Goal: Navigation & Orientation: Find specific page/section

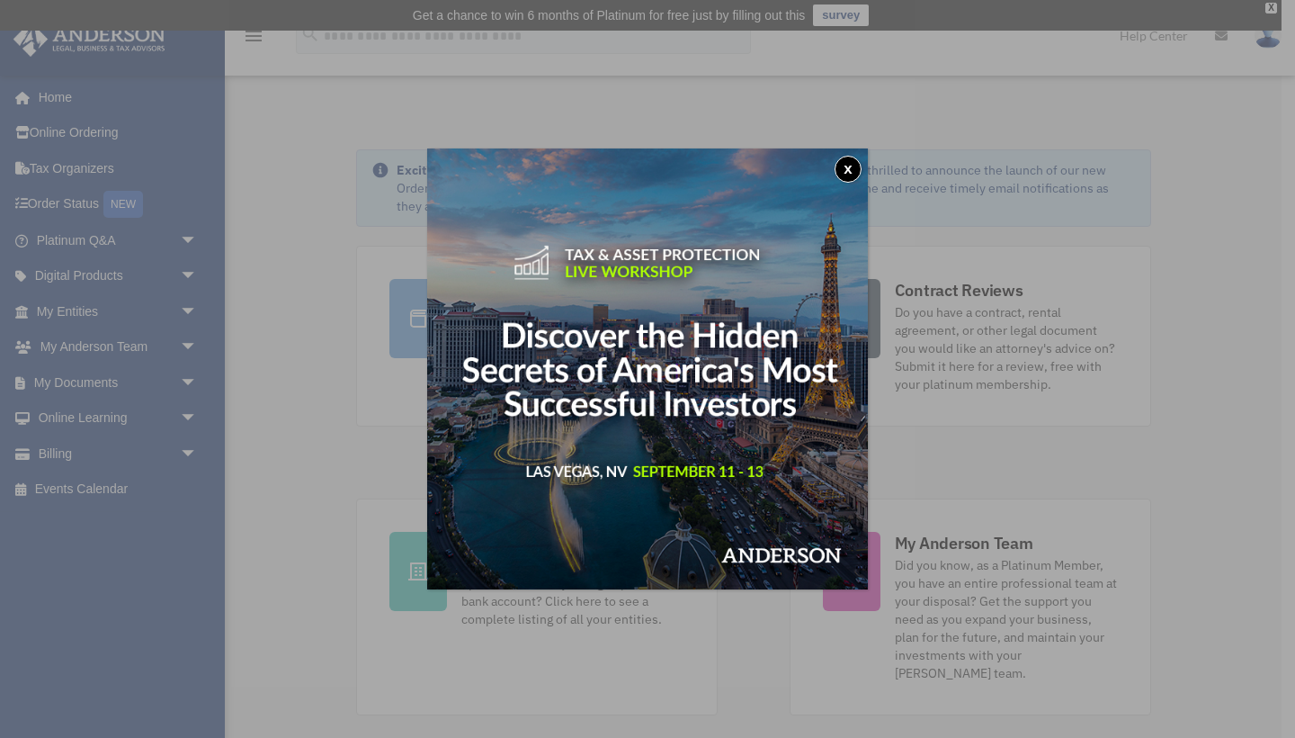
click at [849, 168] on button "x" at bounding box center [848, 169] width 27 height 27
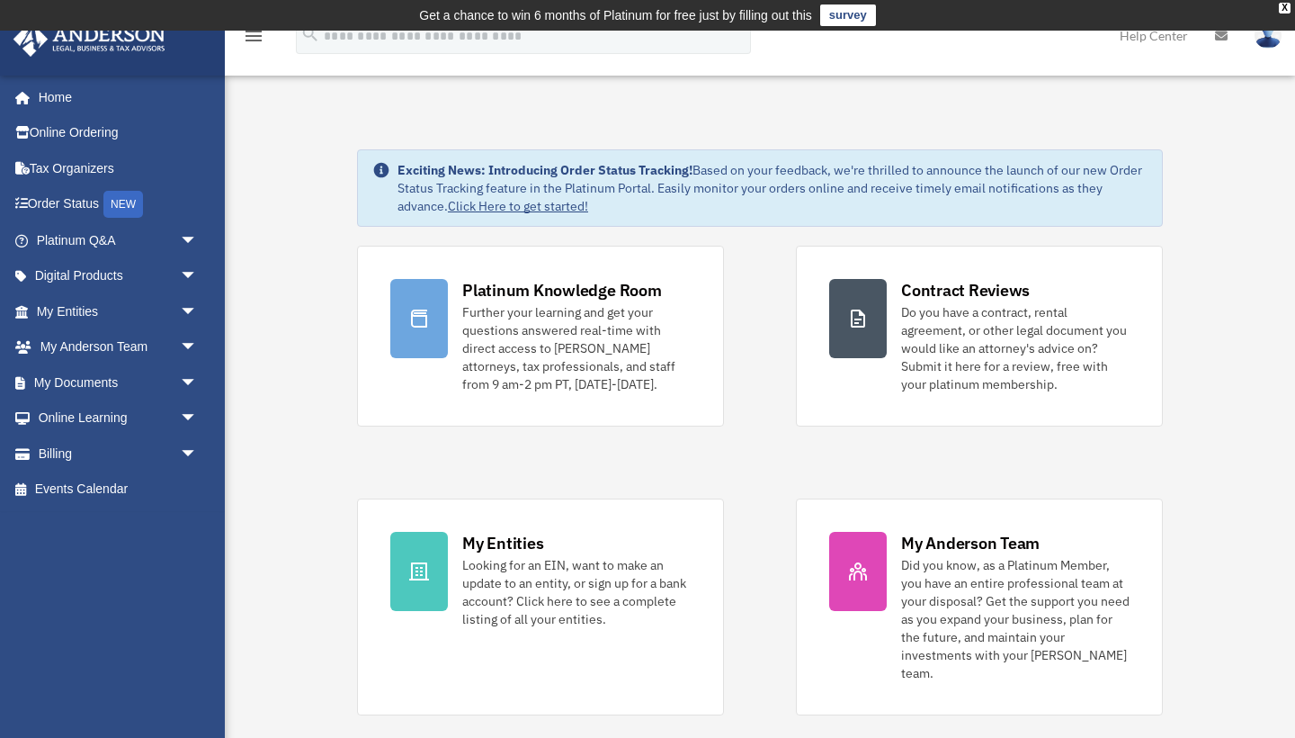
click at [1268, 46] on img at bounding box center [1268, 35] width 27 height 26
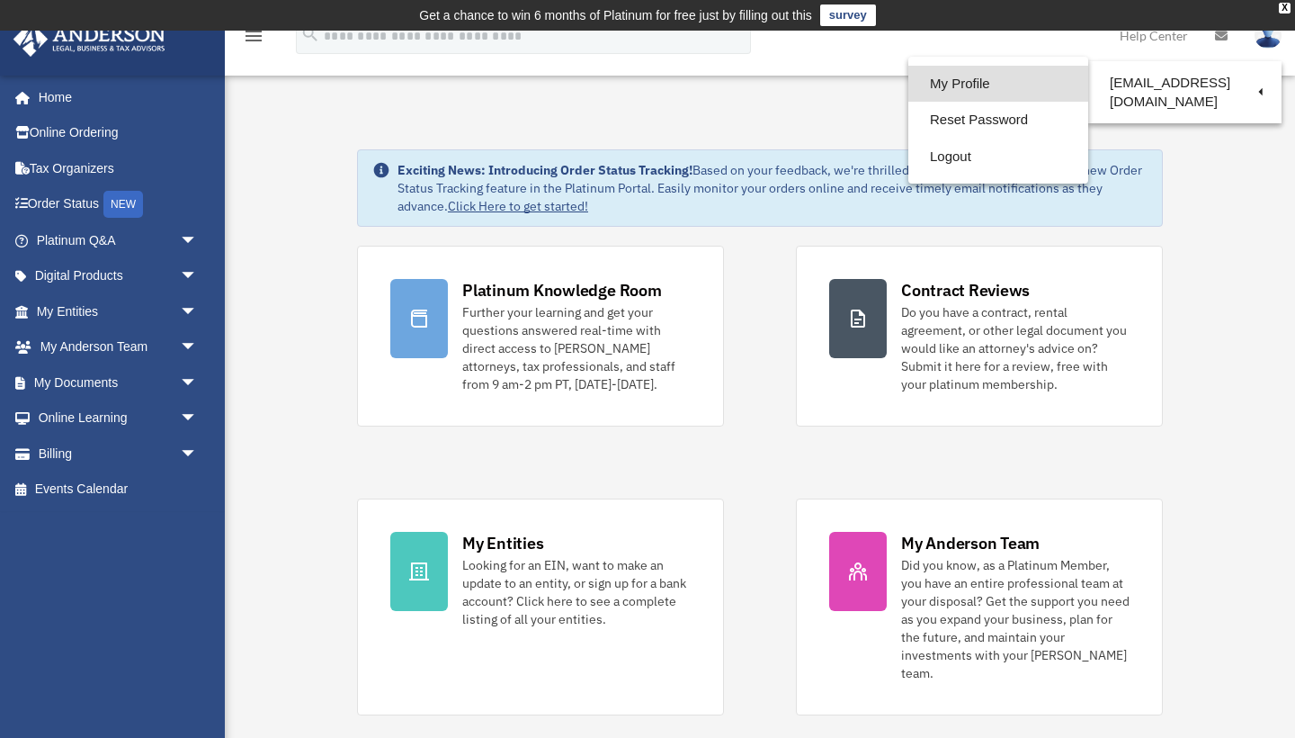
click at [981, 84] on link "My Profile" at bounding box center [999, 84] width 180 height 37
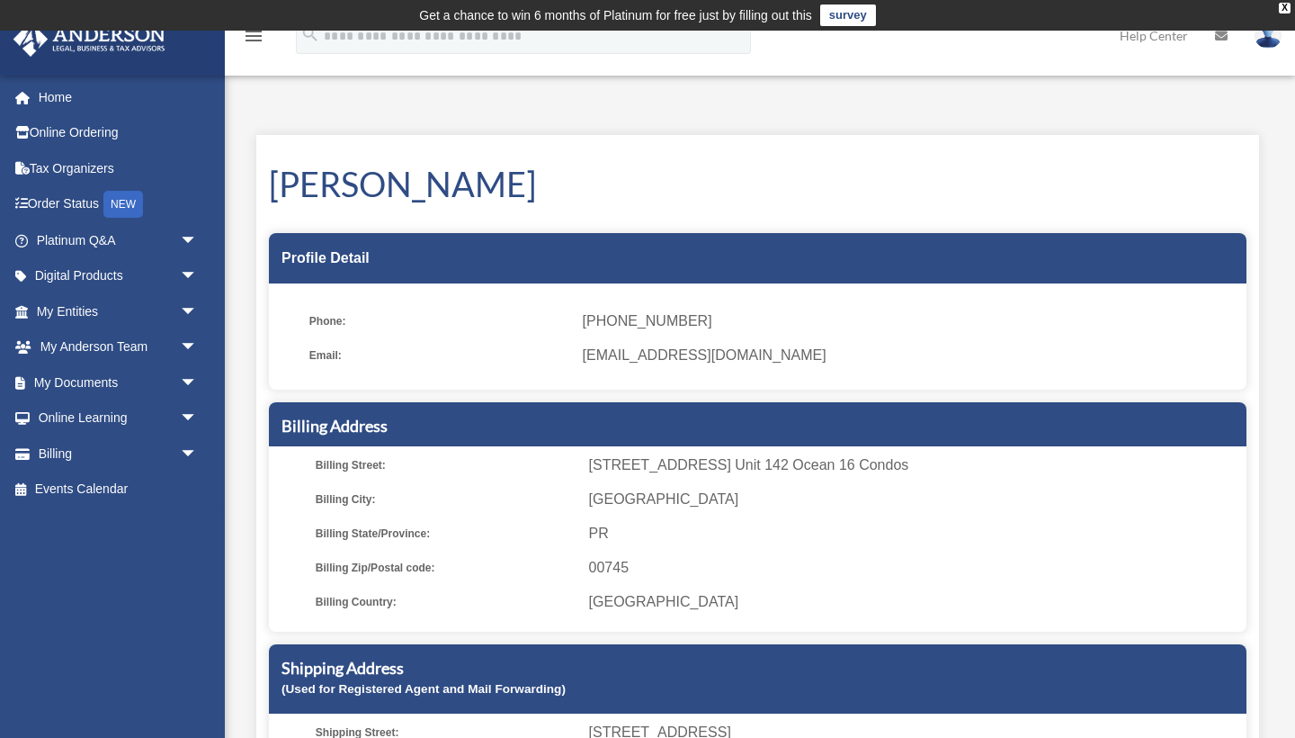
click at [1272, 43] on img at bounding box center [1268, 35] width 27 height 26
click at [1095, 130] on div "My Profile date_range Published on Last updated June 7, 2024 March 19, 2020 by …" at bounding box center [758, 523] width 1030 height 820
click at [1273, 44] on img at bounding box center [1268, 35] width 27 height 26
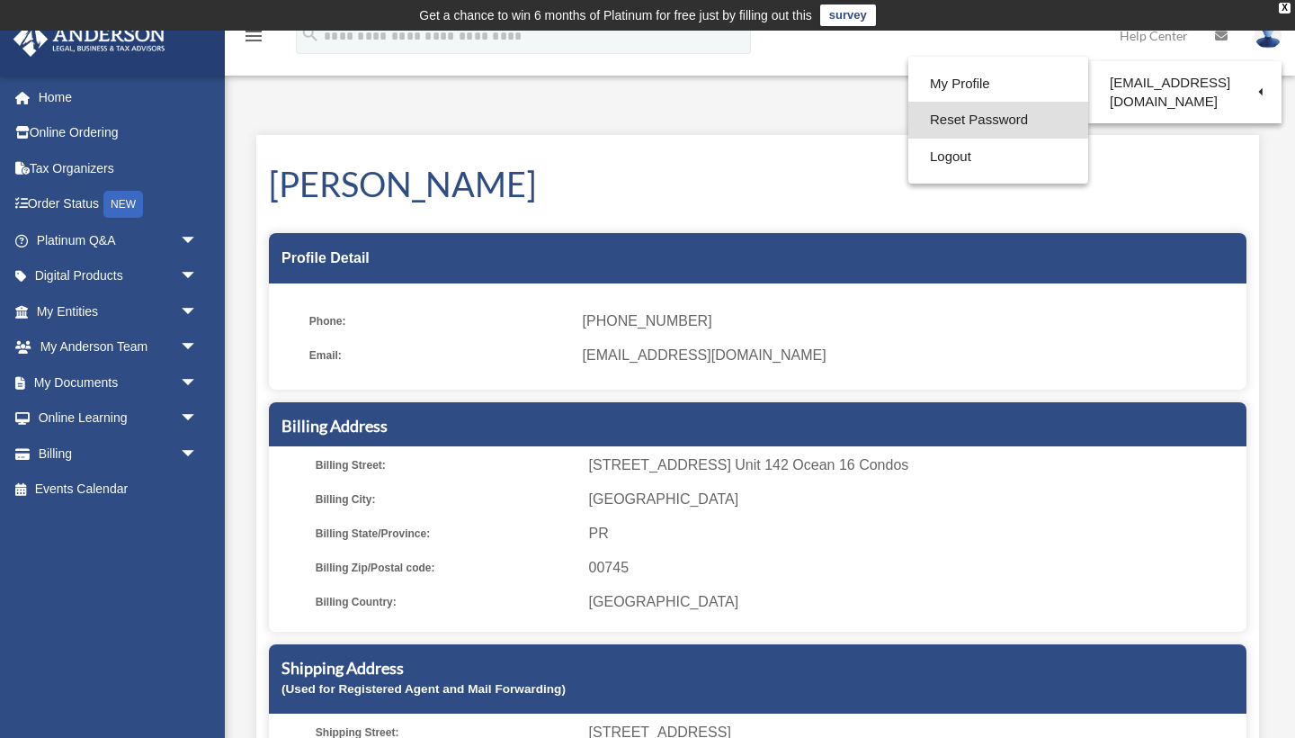
click at [991, 118] on link "Reset Password" at bounding box center [999, 120] width 180 height 37
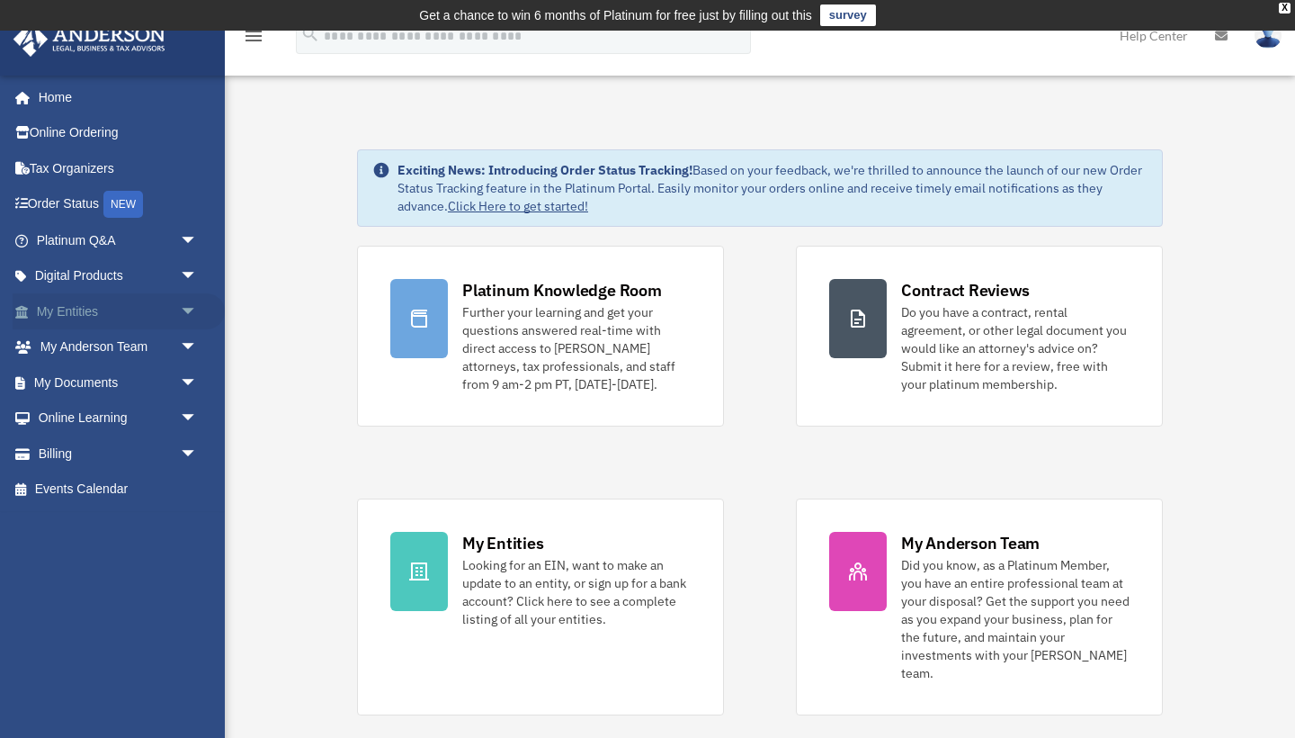
click at [184, 308] on span "arrow_drop_down" at bounding box center [198, 311] width 36 height 37
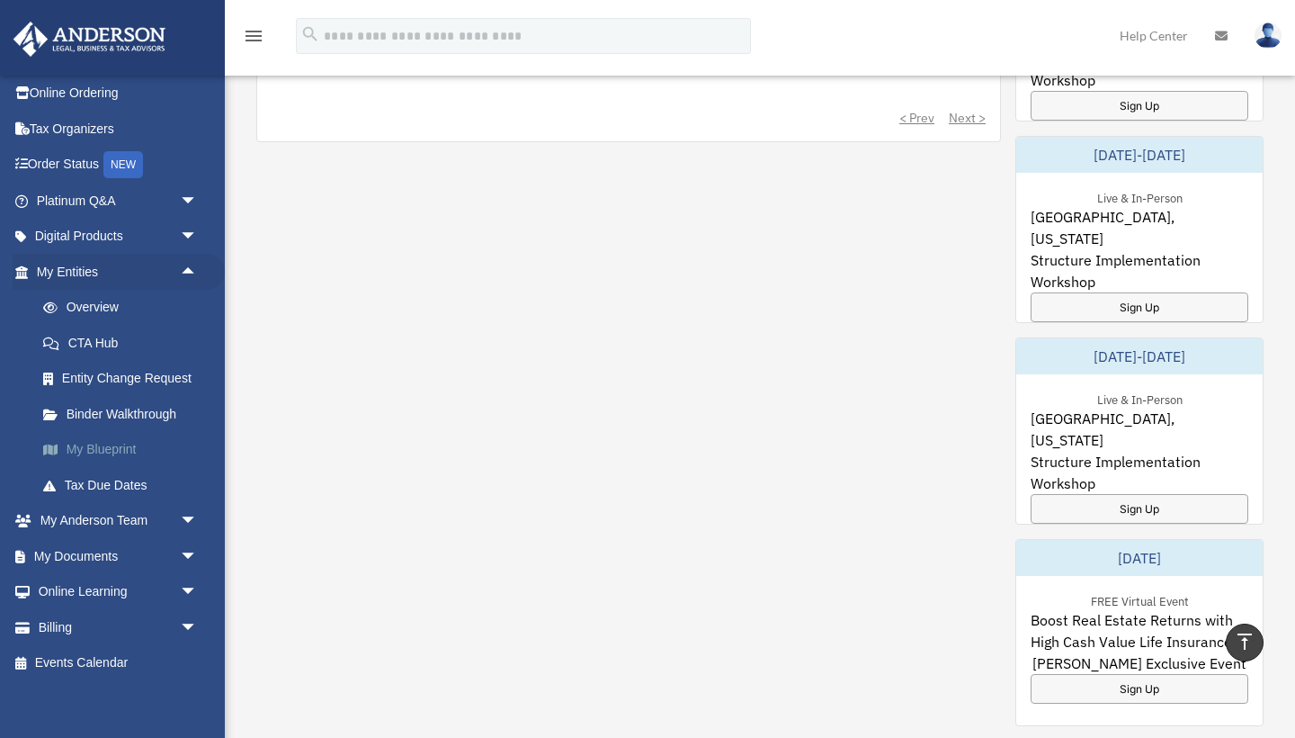
scroll to position [39, 0]
click at [189, 515] on span "arrow_drop_down" at bounding box center [198, 522] width 36 height 37
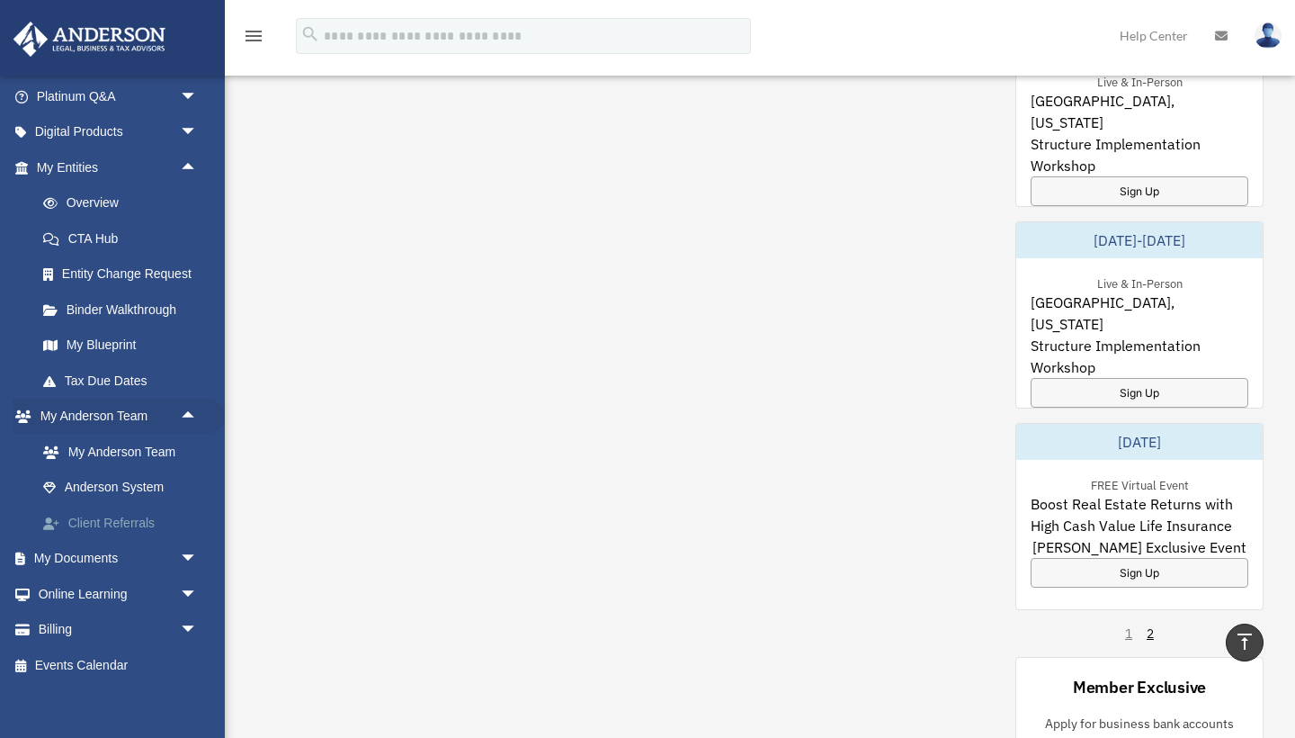
scroll to position [990, 0]
click at [164, 450] on link "My Anderson Team" at bounding box center [125, 452] width 200 height 36
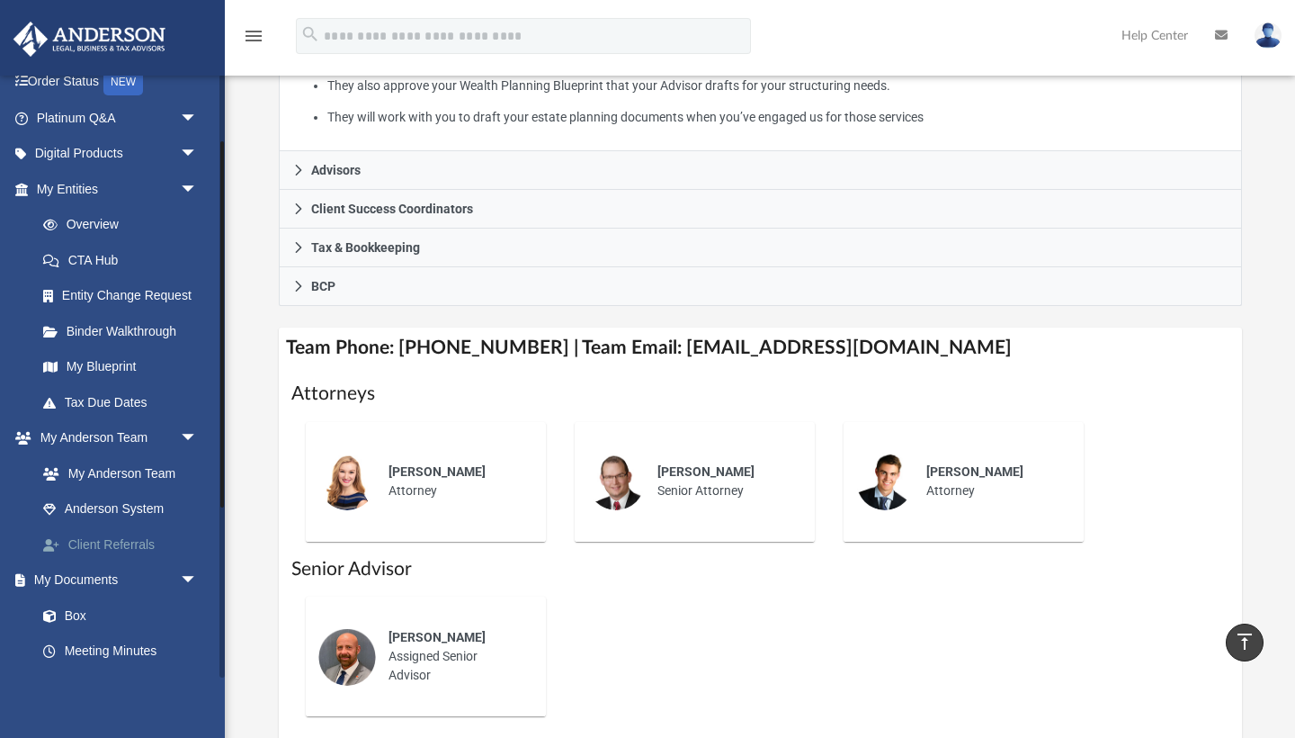
scroll to position [96, 0]
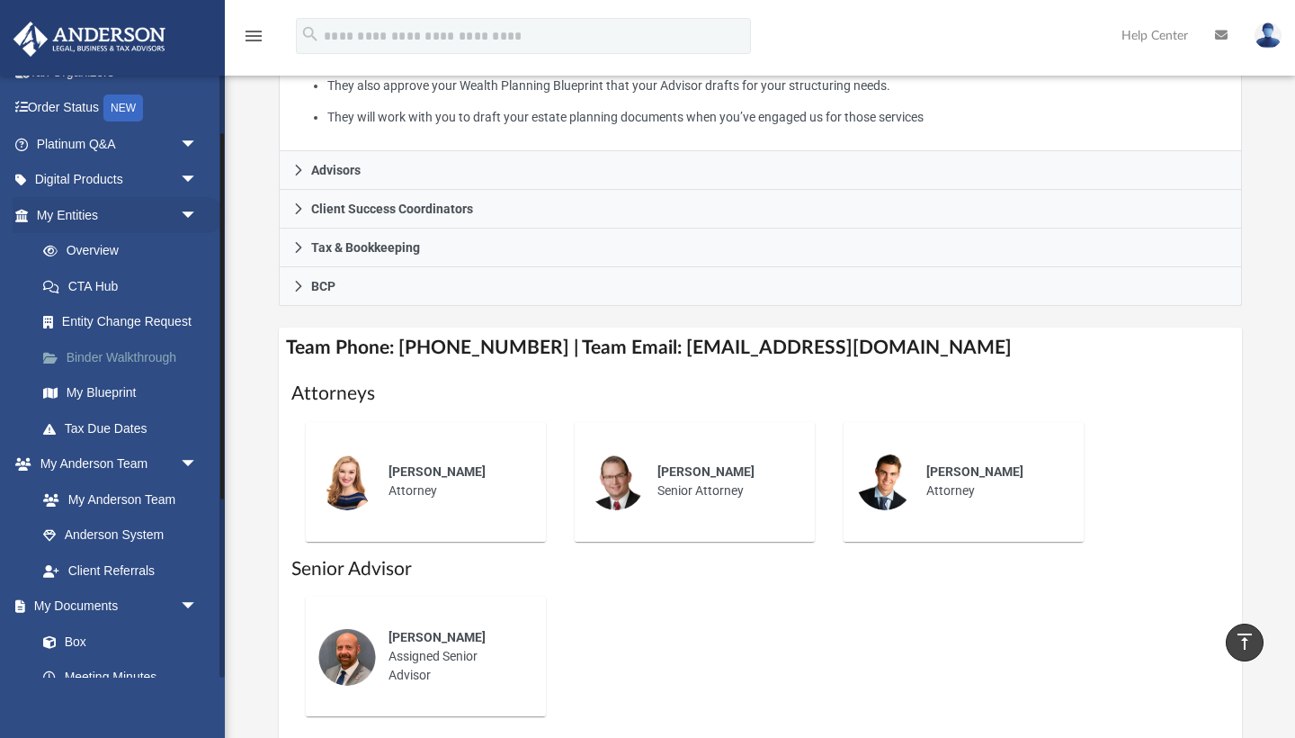
click at [117, 355] on link "Binder Walkthrough" at bounding box center [125, 357] width 200 height 36
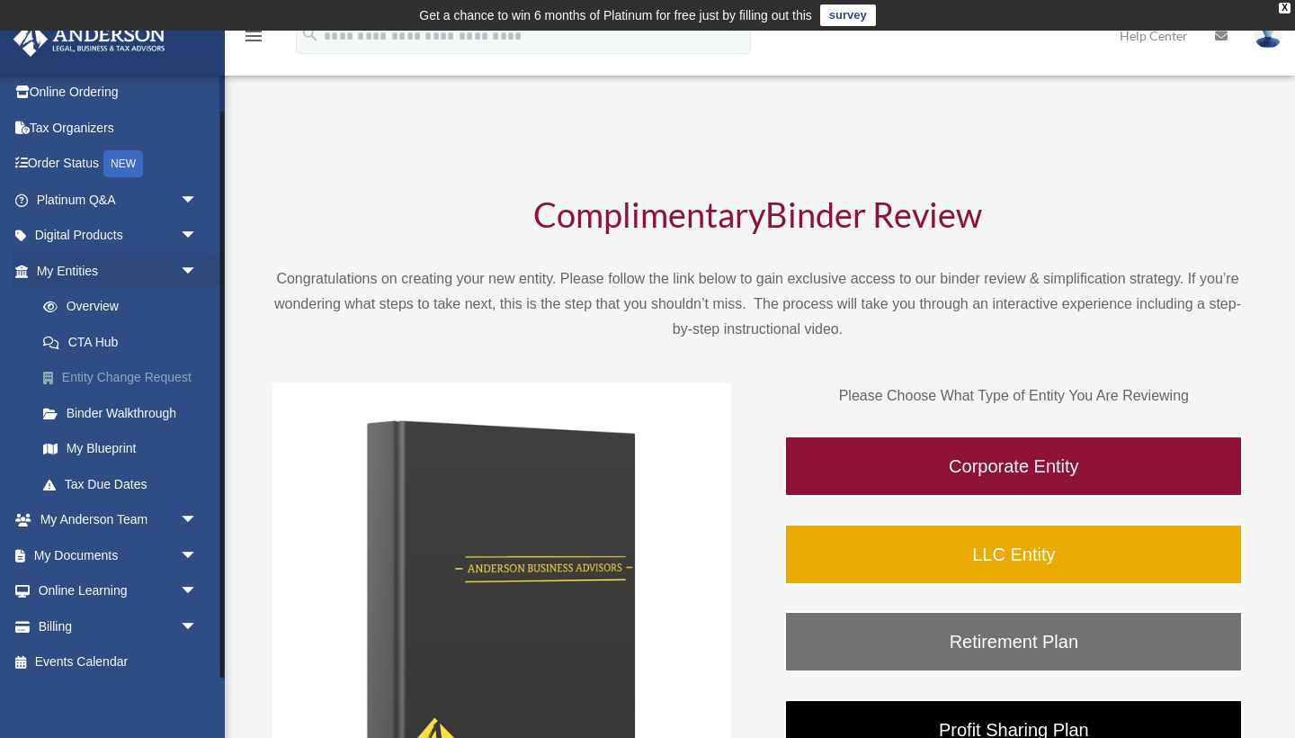
scroll to position [39, 0]
click at [97, 446] on link "My Blueprint" at bounding box center [125, 451] width 200 height 36
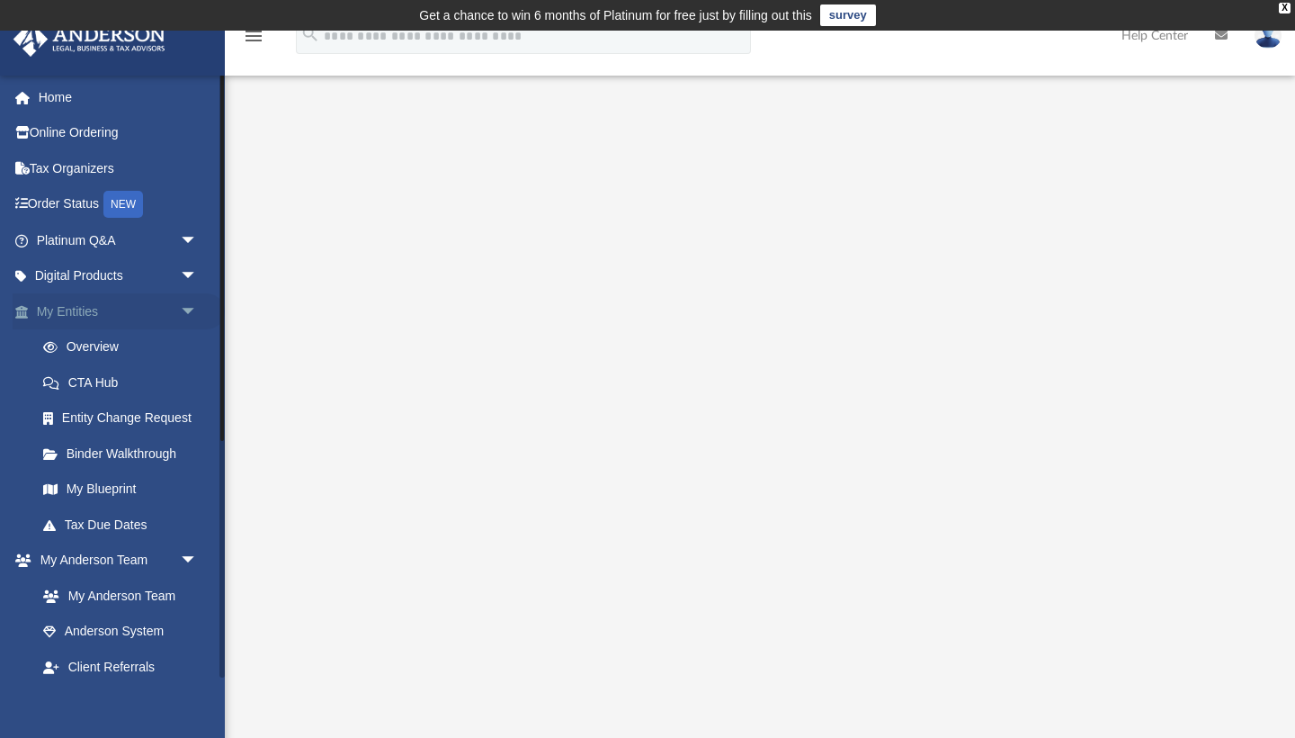
click at [185, 310] on span "arrow_drop_down" at bounding box center [198, 311] width 36 height 37
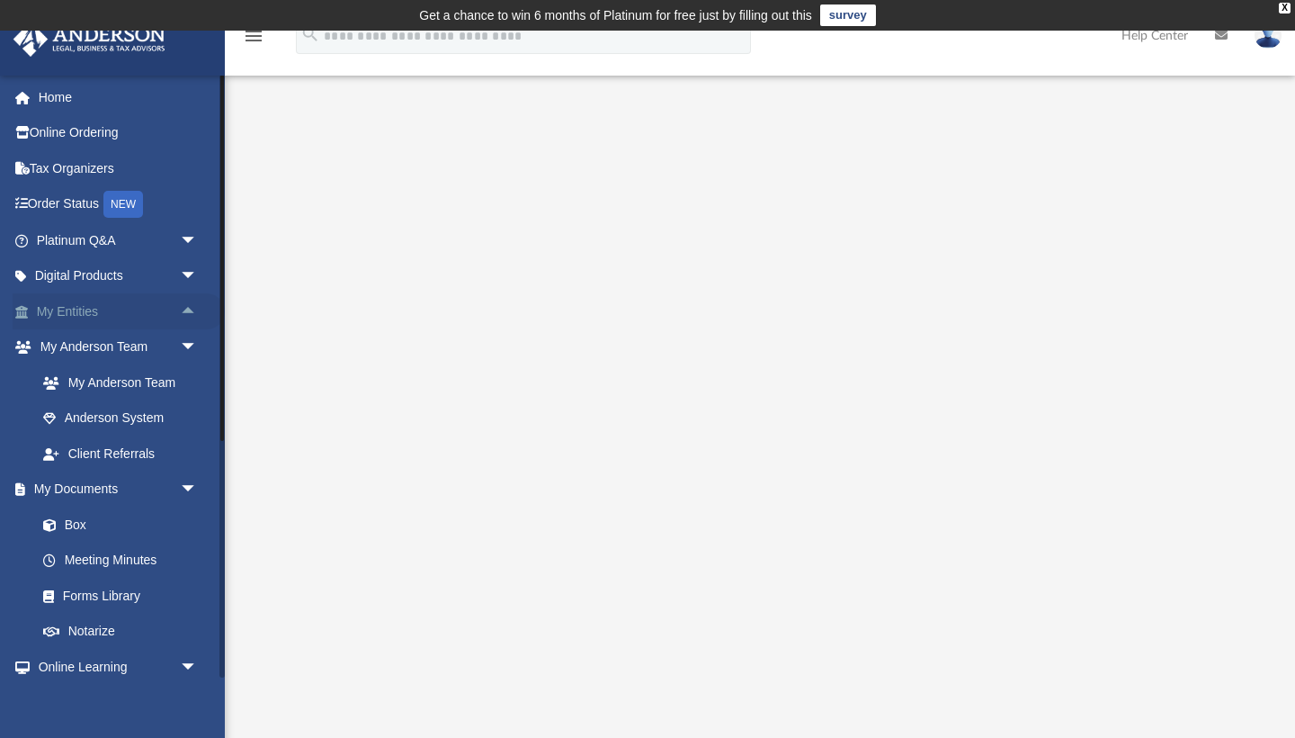
click at [185, 310] on span "arrow_drop_up" at bounding box center [198, 311] width 36 height 37
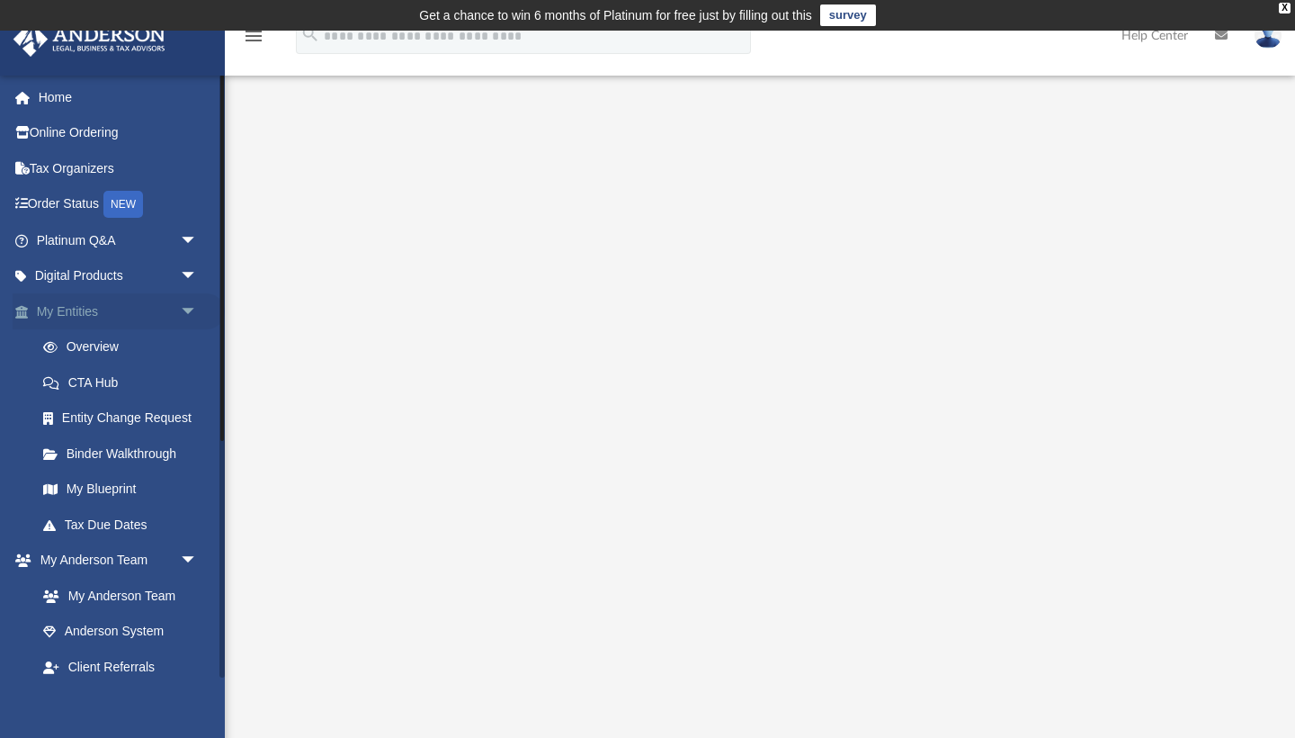
click at [71, 307] on link "My Entities arrow_drop_down" at bounding box center [119, 311] width 212 height 36
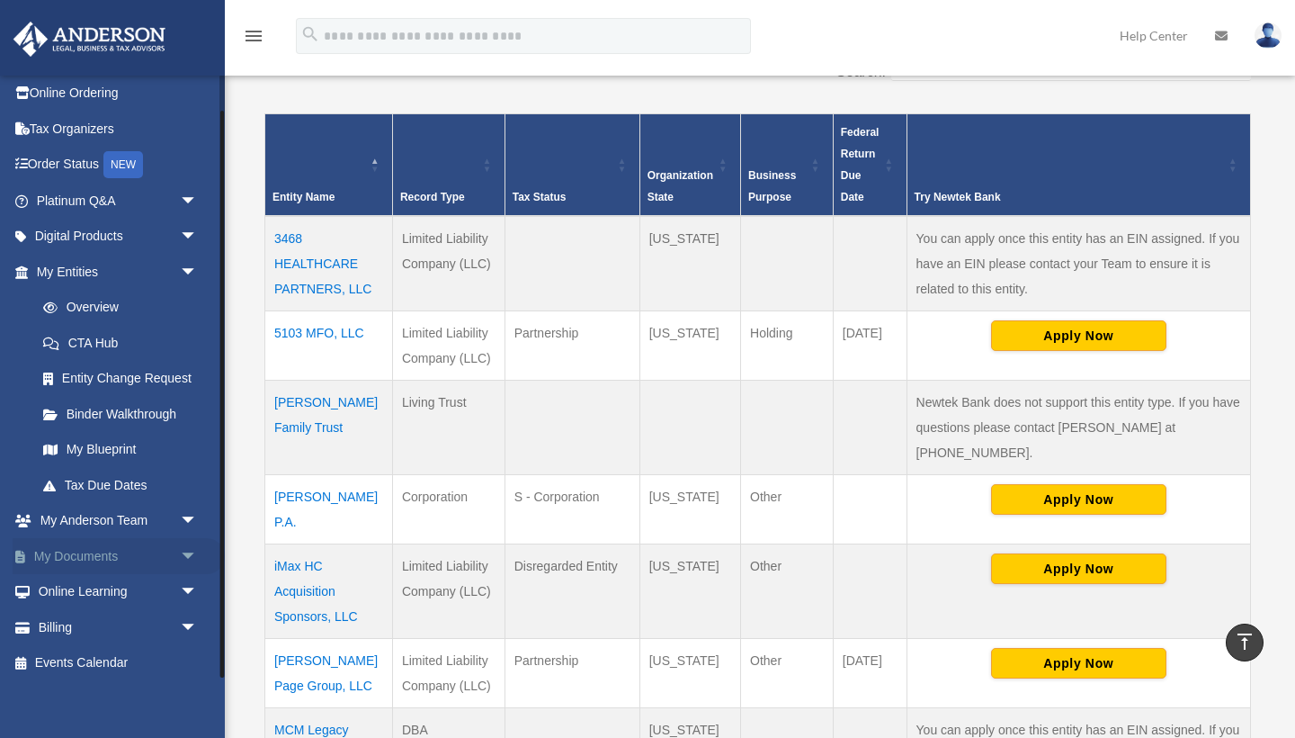
scroll to position [39, 0]
click at [186, 553] on span "arrow_drop_down" at bounding box center [198, 557] width 36 height 37
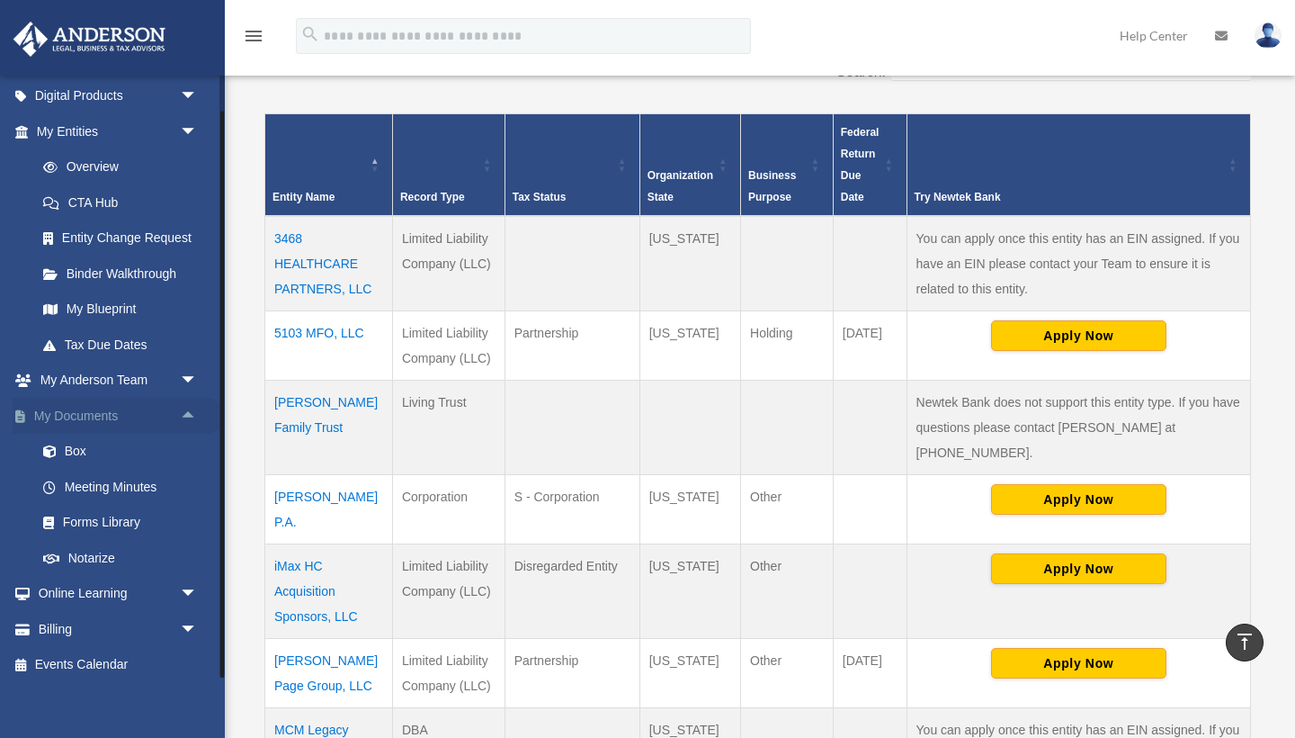
scroll to position [179, 0]
click at [79, 448] on link "Box" at bounding box center [125, 453] width 200 height 36
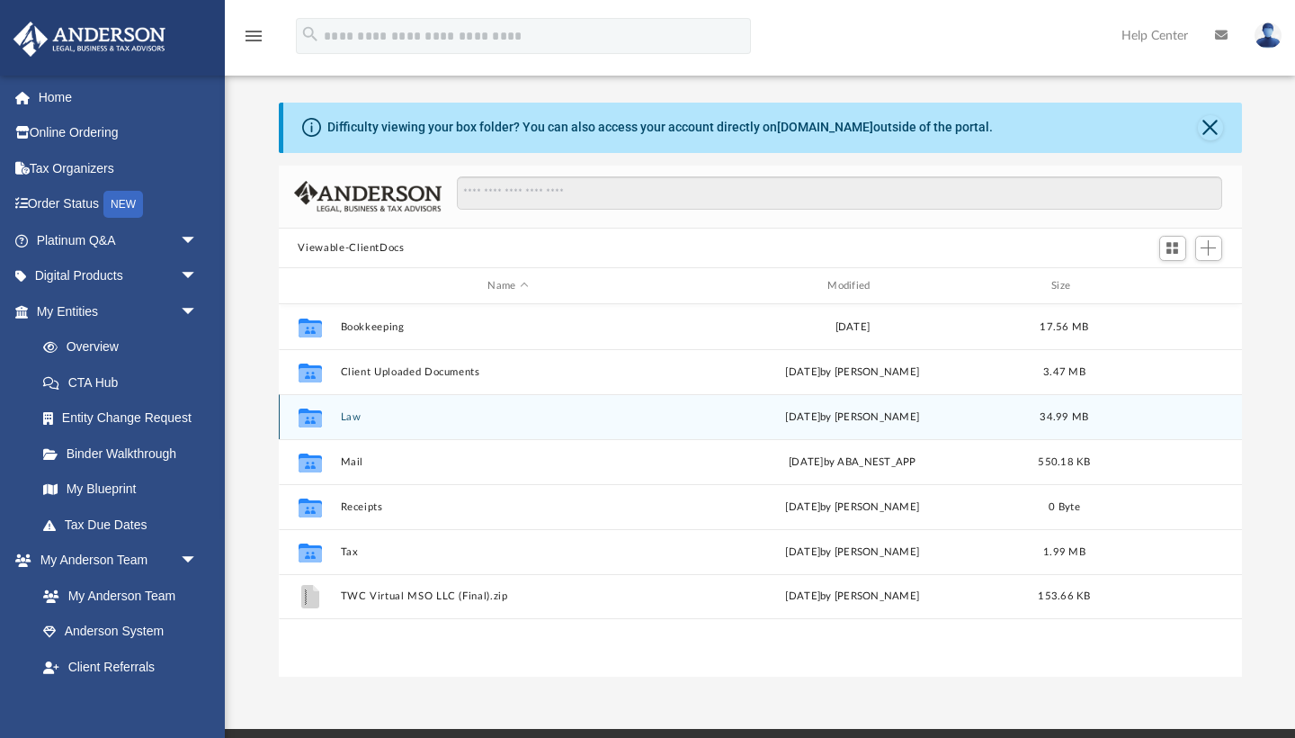
scroll to position [44, 0]
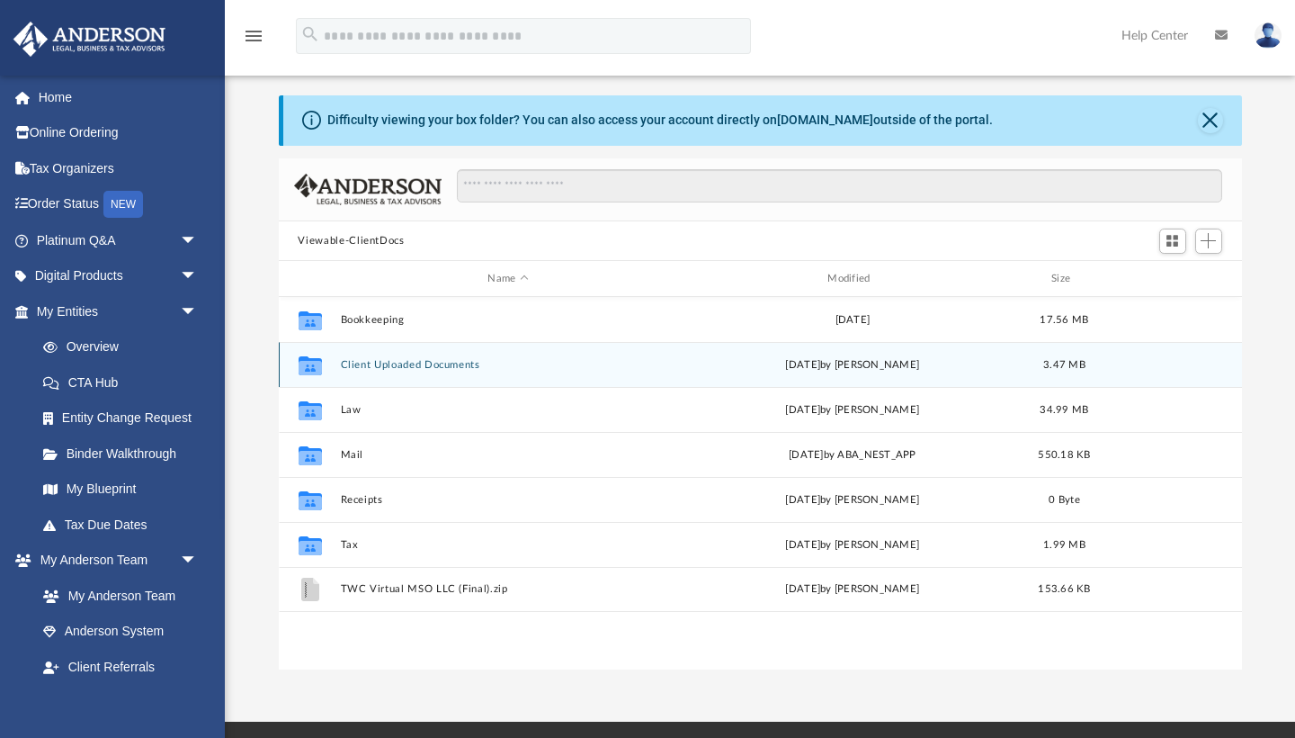
click at [367, 370] on button "Client Uploaded Documents" at bounding box center [508, 365] width 336 height 12
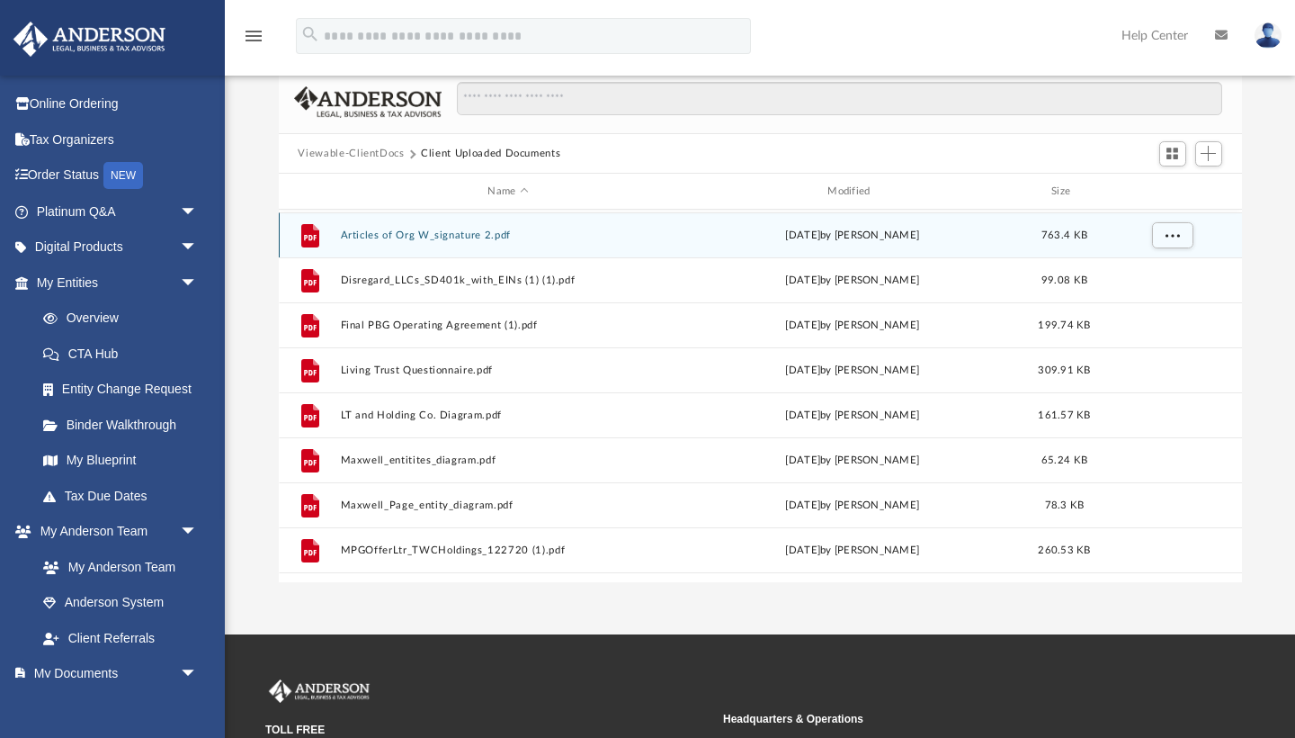
scroll to position [139, 0]
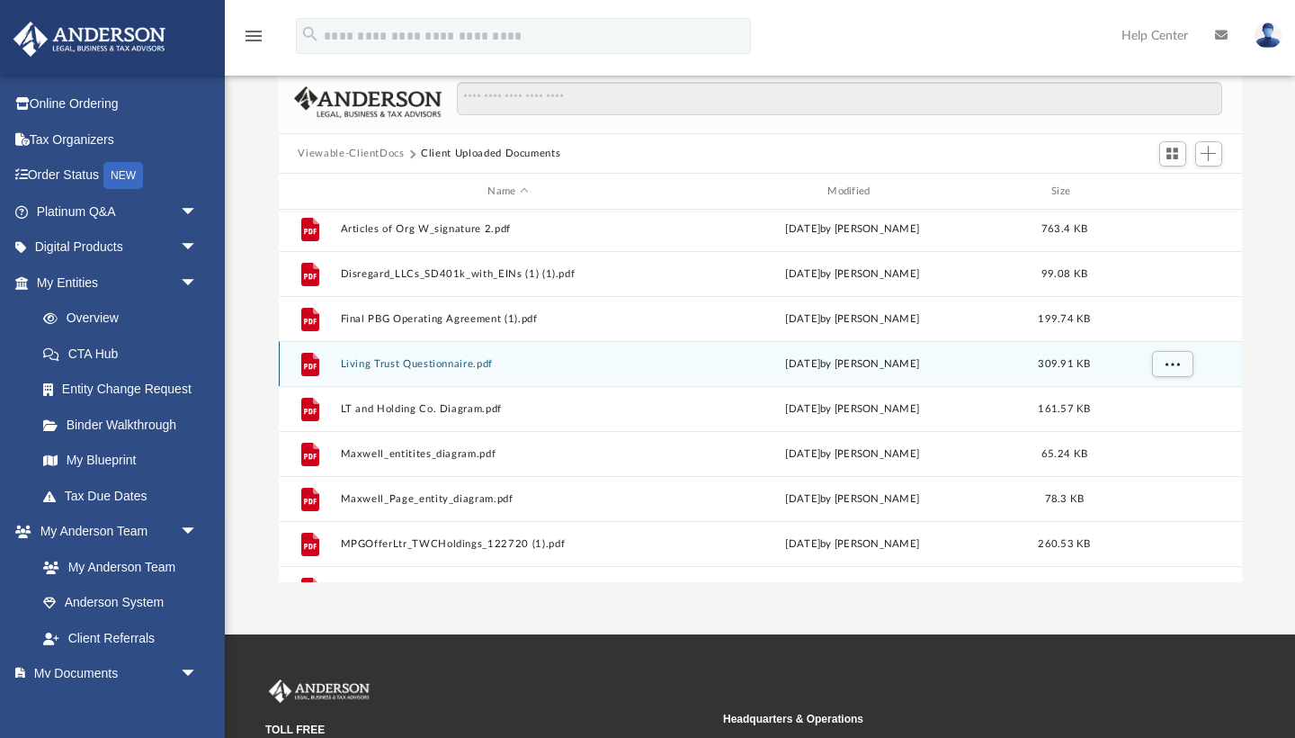
click at [400, 366] on button "Living Trust Questionnaire.pdf" at bounding box center [508, 364] width 336 height 12
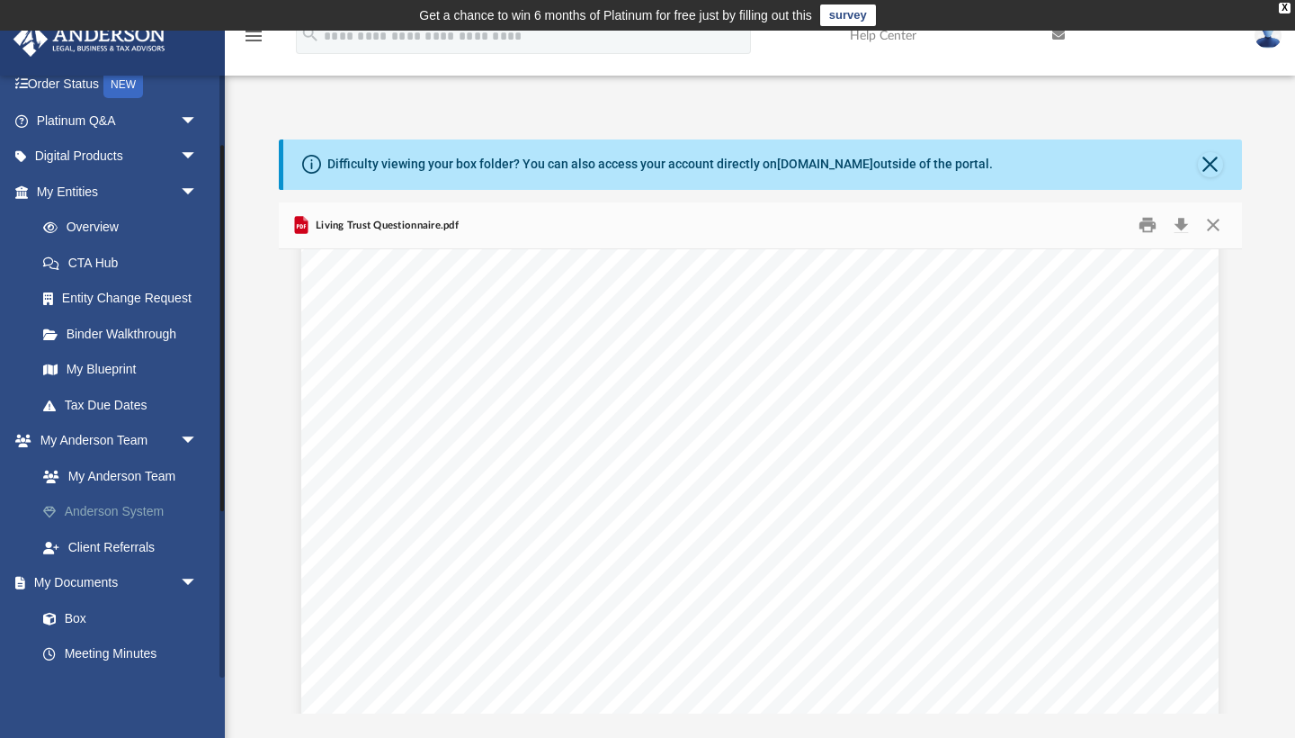
scroll to position [116, 0]
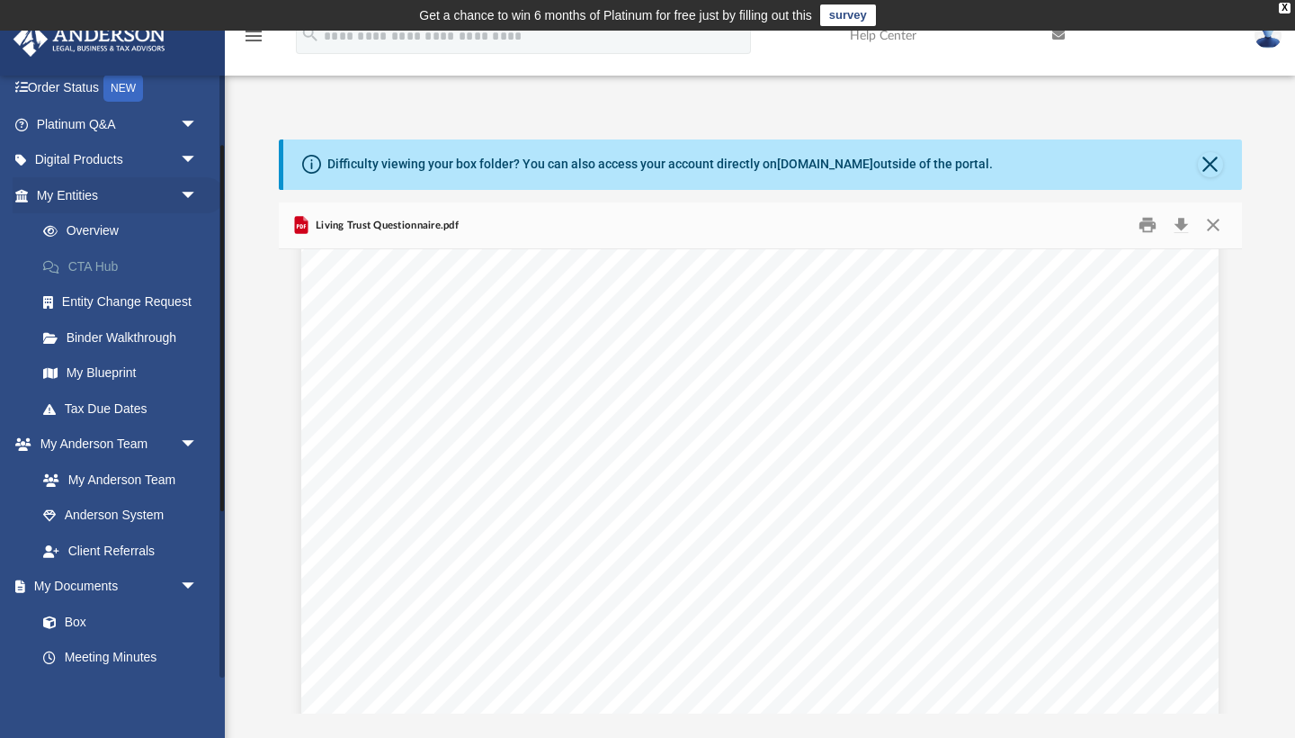
click at [109, 267] on link "CTA Hub" at bounding box center [125, 266] width 200 height 36
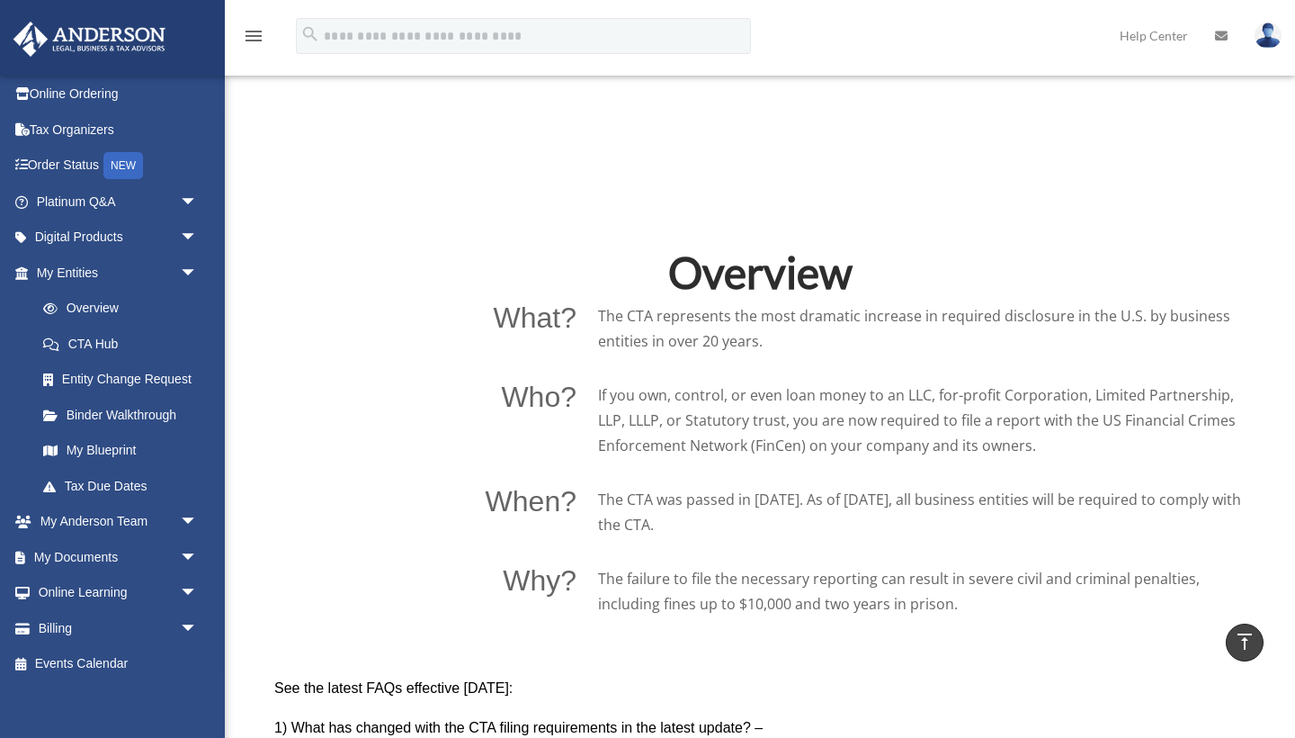
scroll to position [1089, 0]
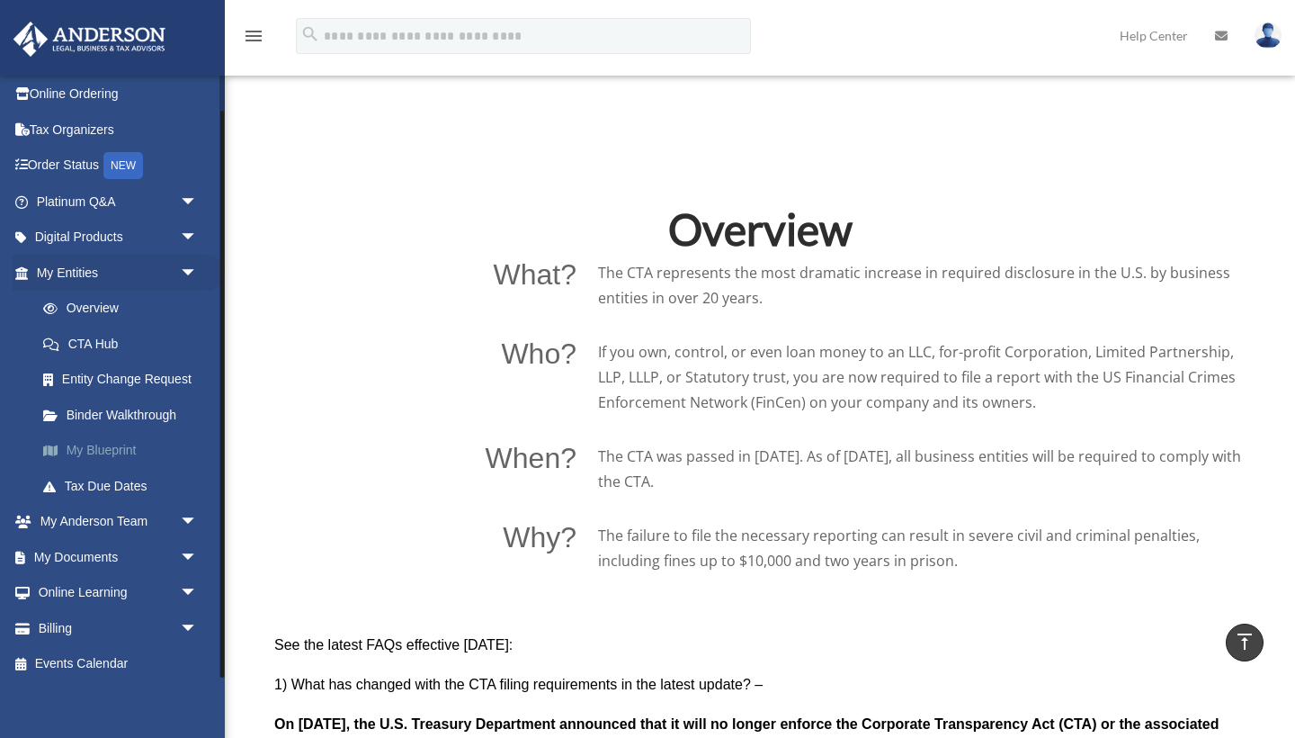
click at [103, 448] on link "My Blueprint" at bounding box center [125, 451] width 200 height 36
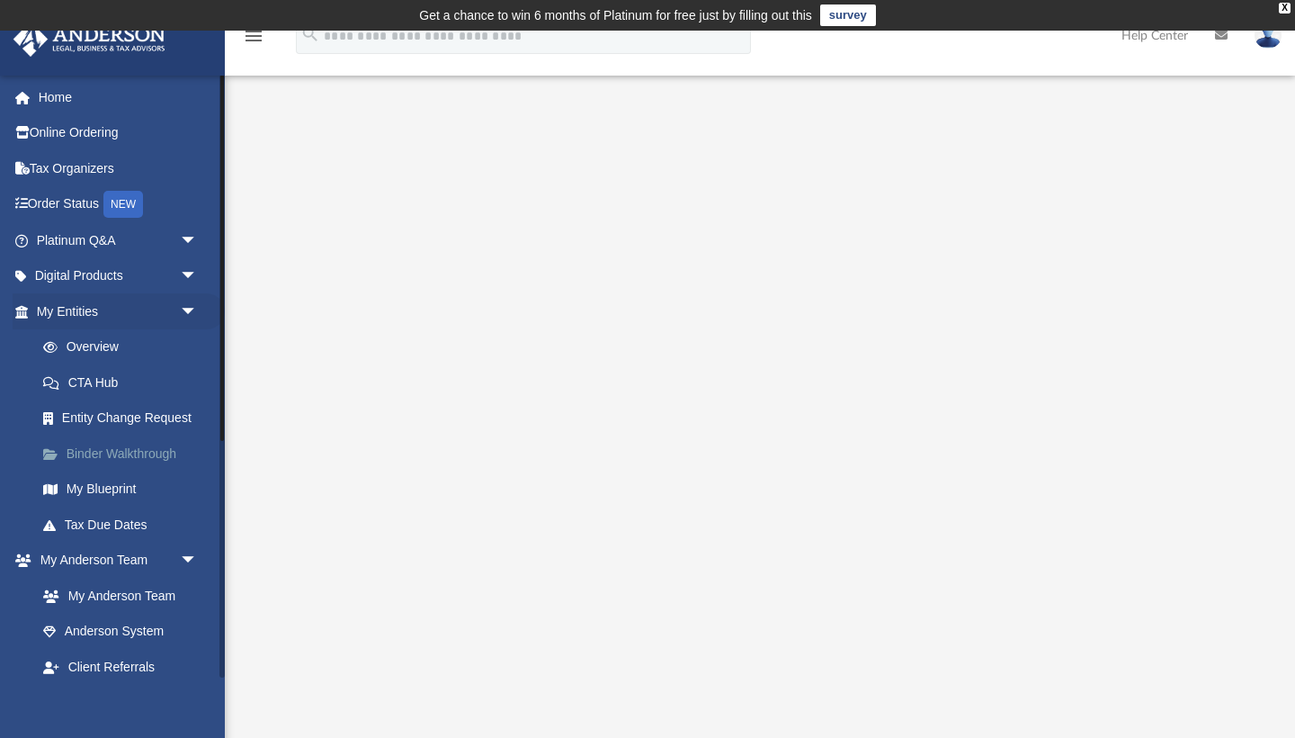
click at [97, 444] on link "Binder Walkthrough" at bounding box center [125, 453] width 200 height 36
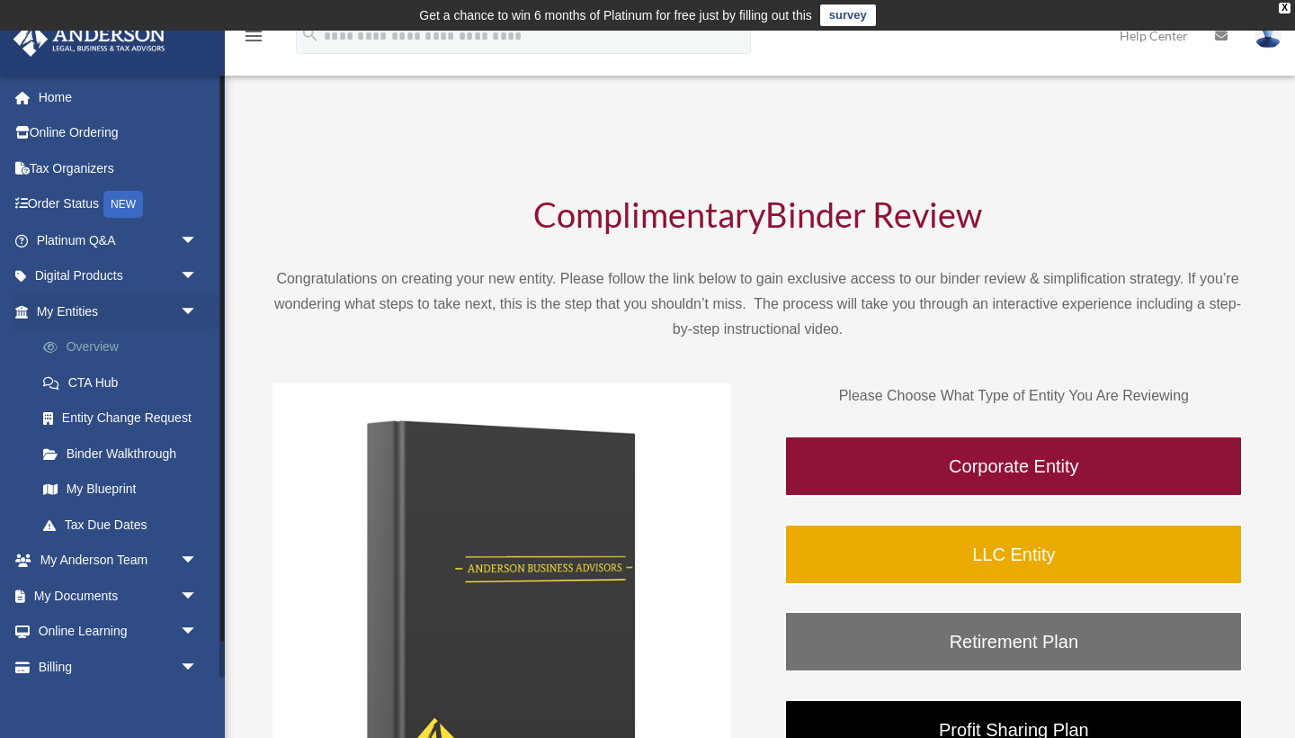
click at [92, 342] on link "Overview" at bounding box center [125, 347] width 200 height 36
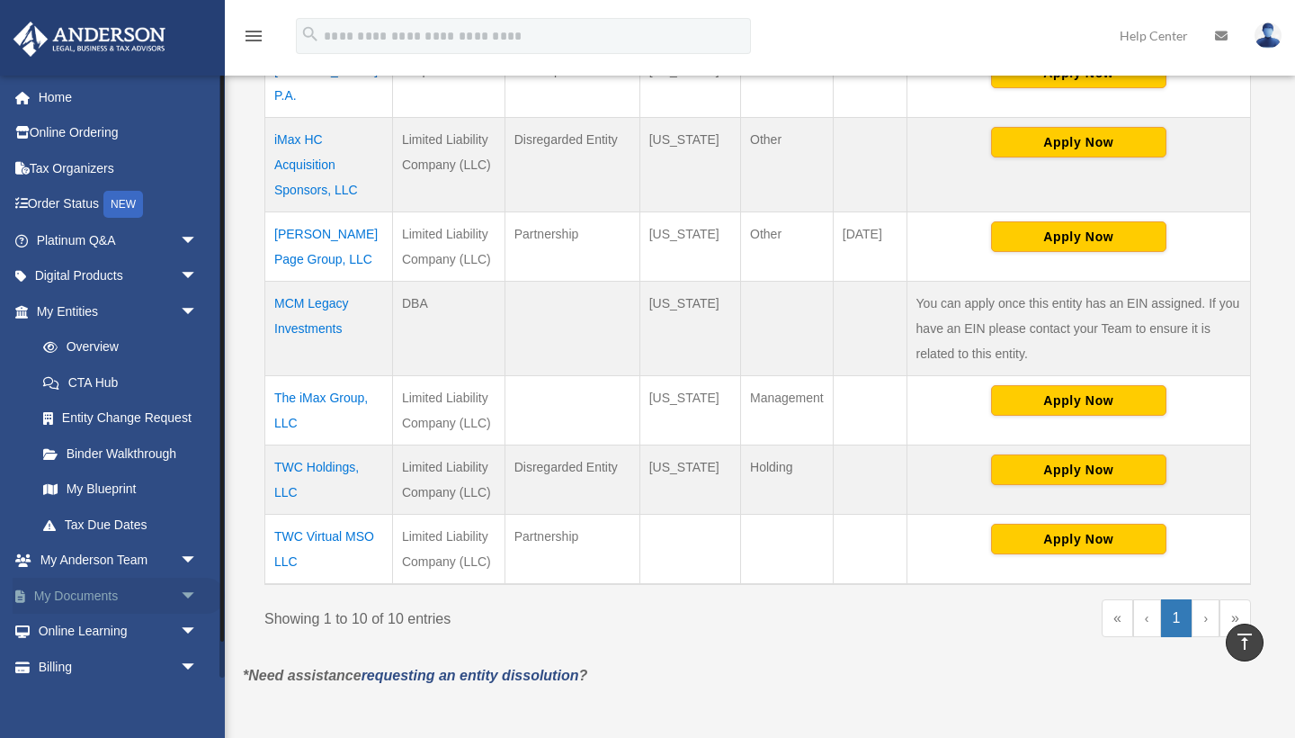
click at [190, 587] on span "arrow_drop_down" at bounding box center [198, 596] width 36 height 37
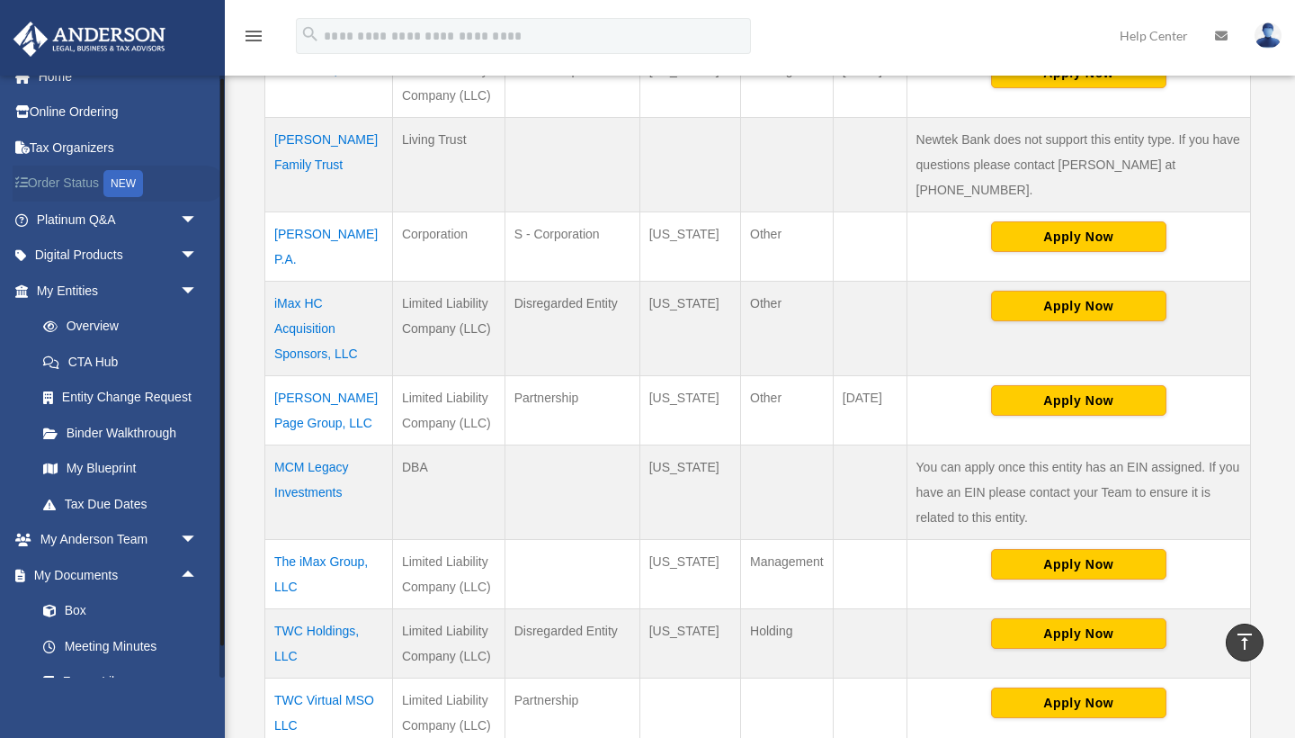
click at [25, 184] on icon at bounding box center [26, 182] width 3 height 13
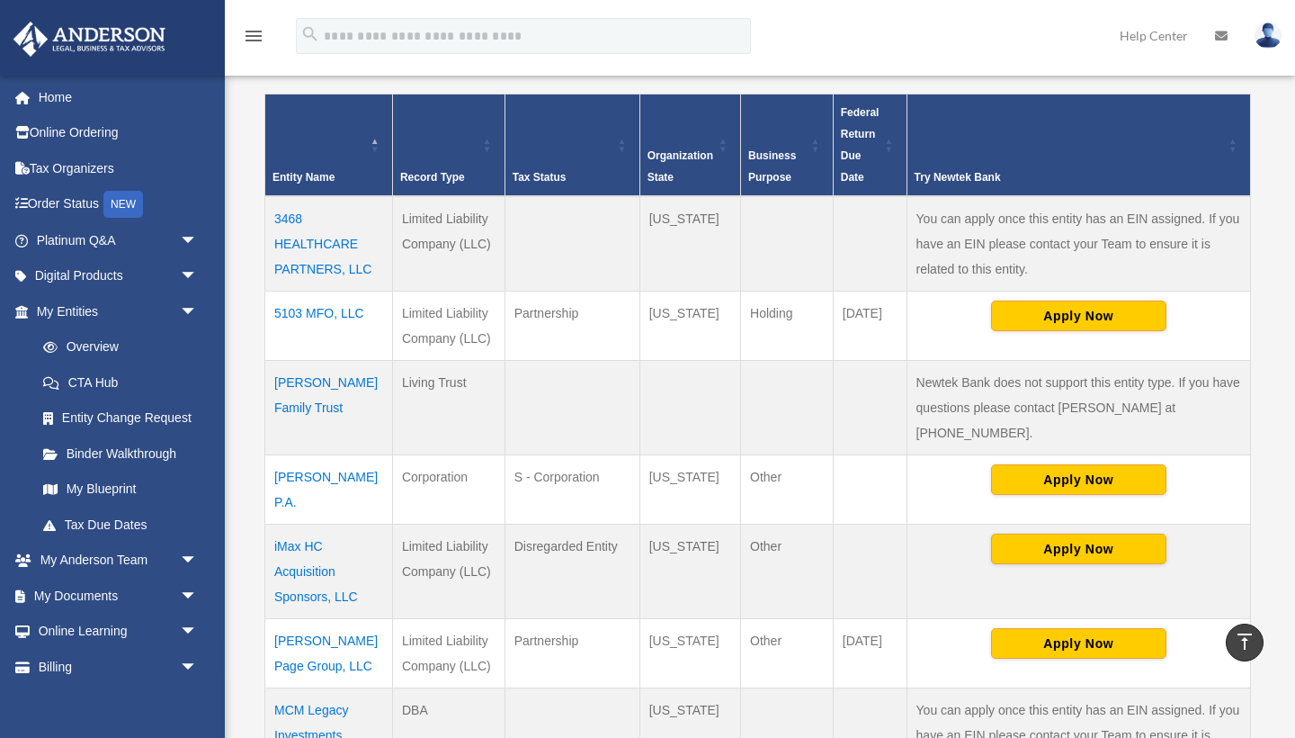
scroll to position [383, 0]
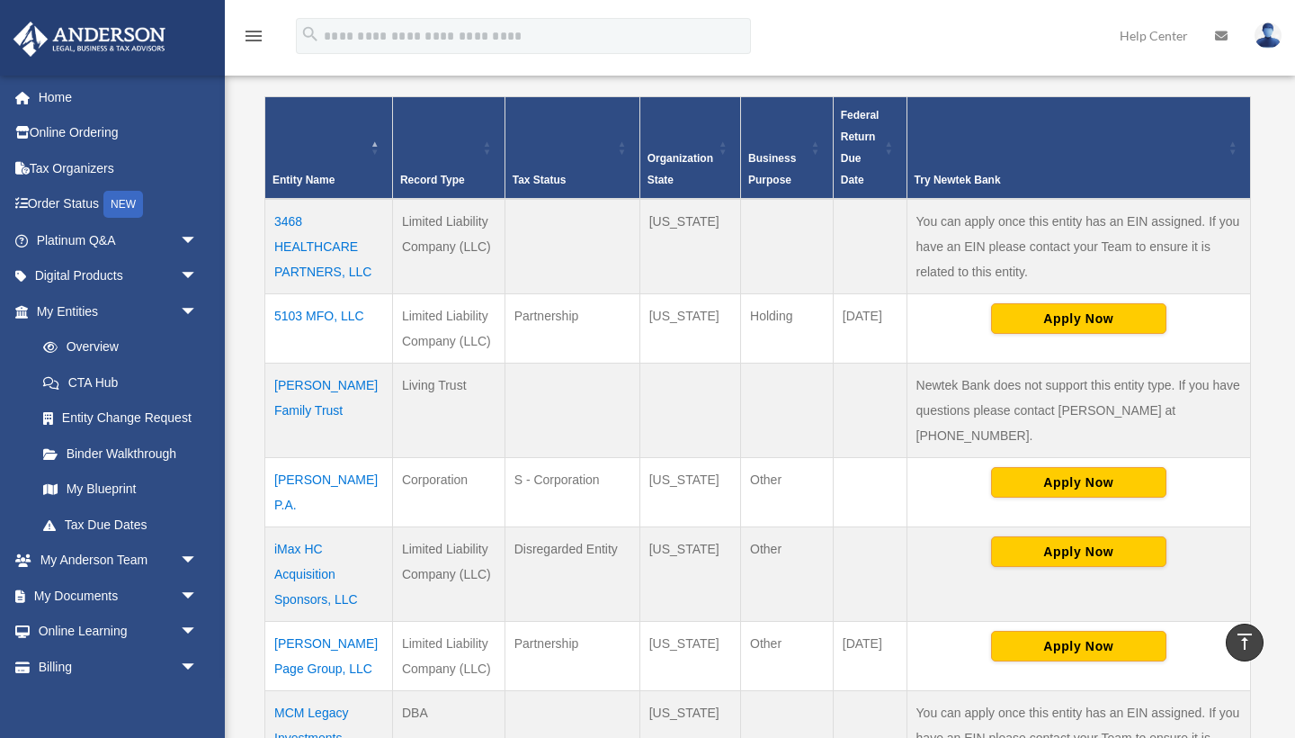
click at [306, 317] on td "5103 MFO, LLC" at bounding box center [329, 327] width 128 height 69
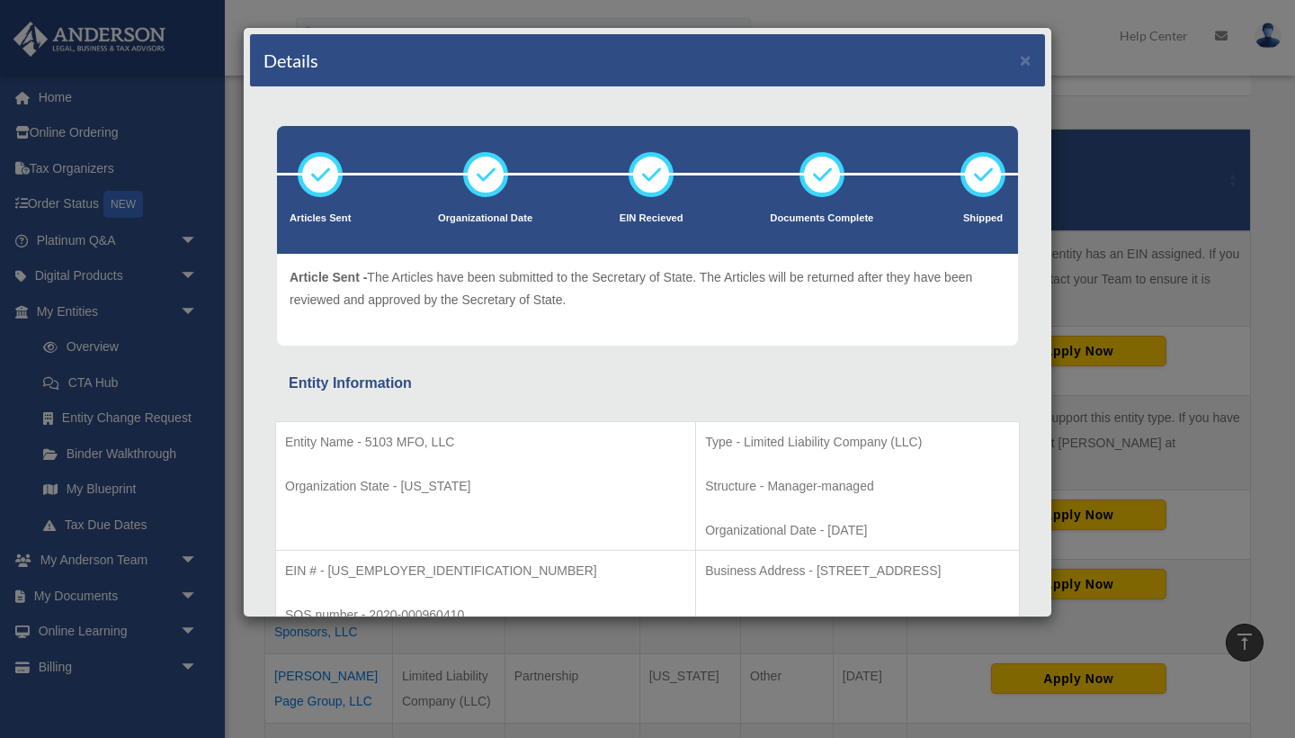
scroll to position [313, 0]
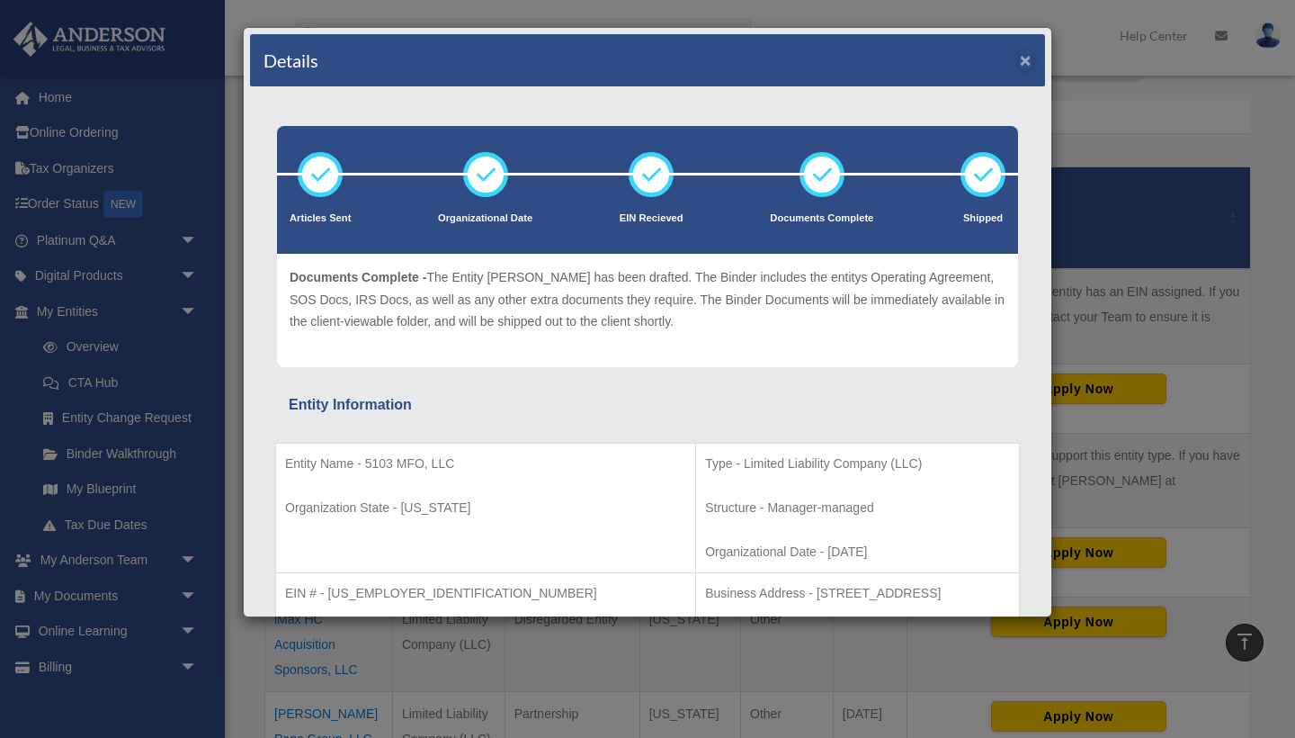
click at [1024, 63] on button "×" at bounding box center [1026, 59] width 12 height 19
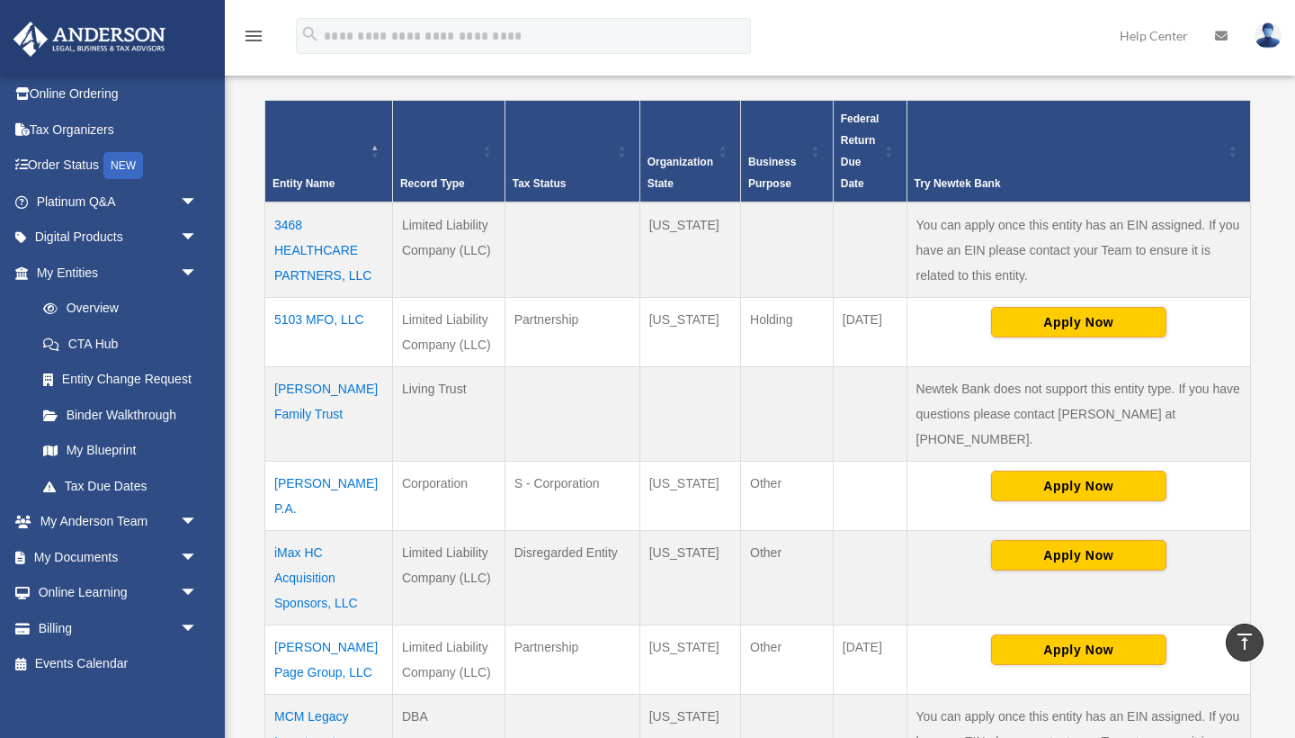
scroll to position [367, 0]
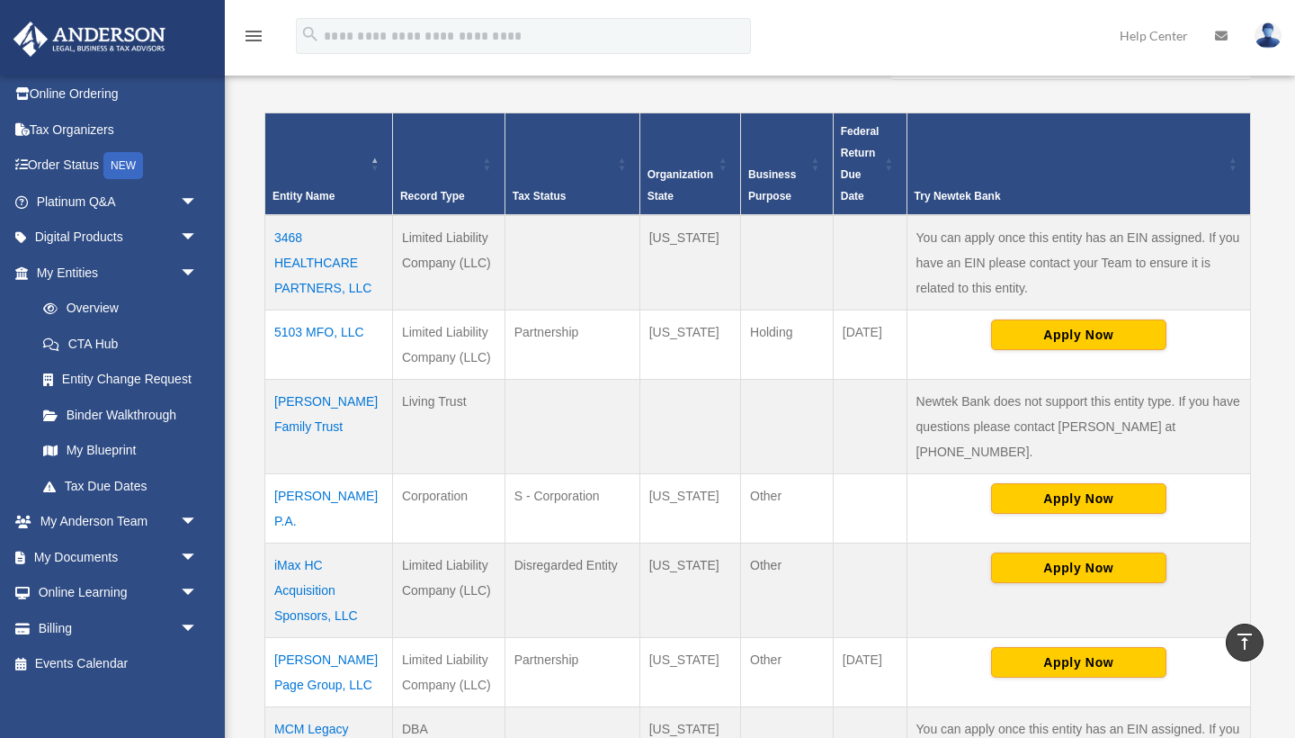
click at [348, 425] on td "Dr. Clyde A. Maxwell Jr. Family Trust" at bounding box center [329, 426] width 128 height 94
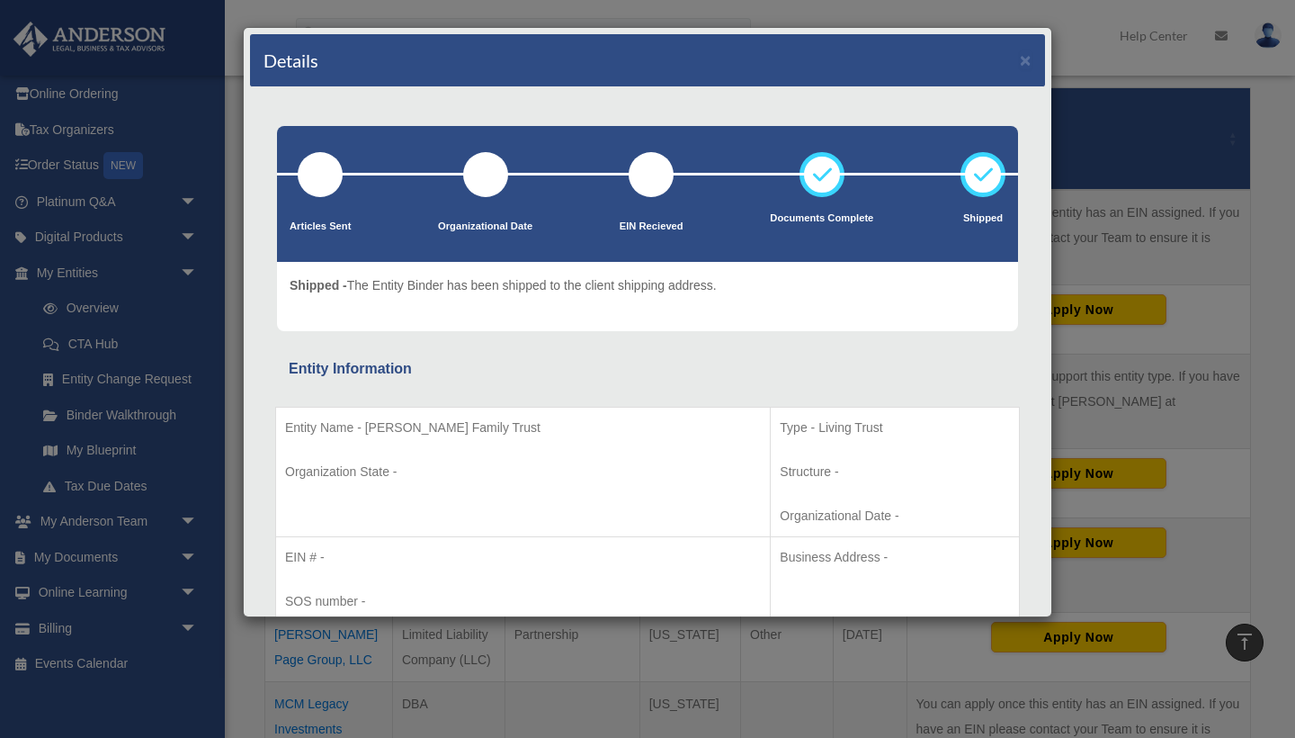
scroll to position [0, 0]
click at [1026, 62] on button "×" at bounding box center [1026, 59] width 12 height 19
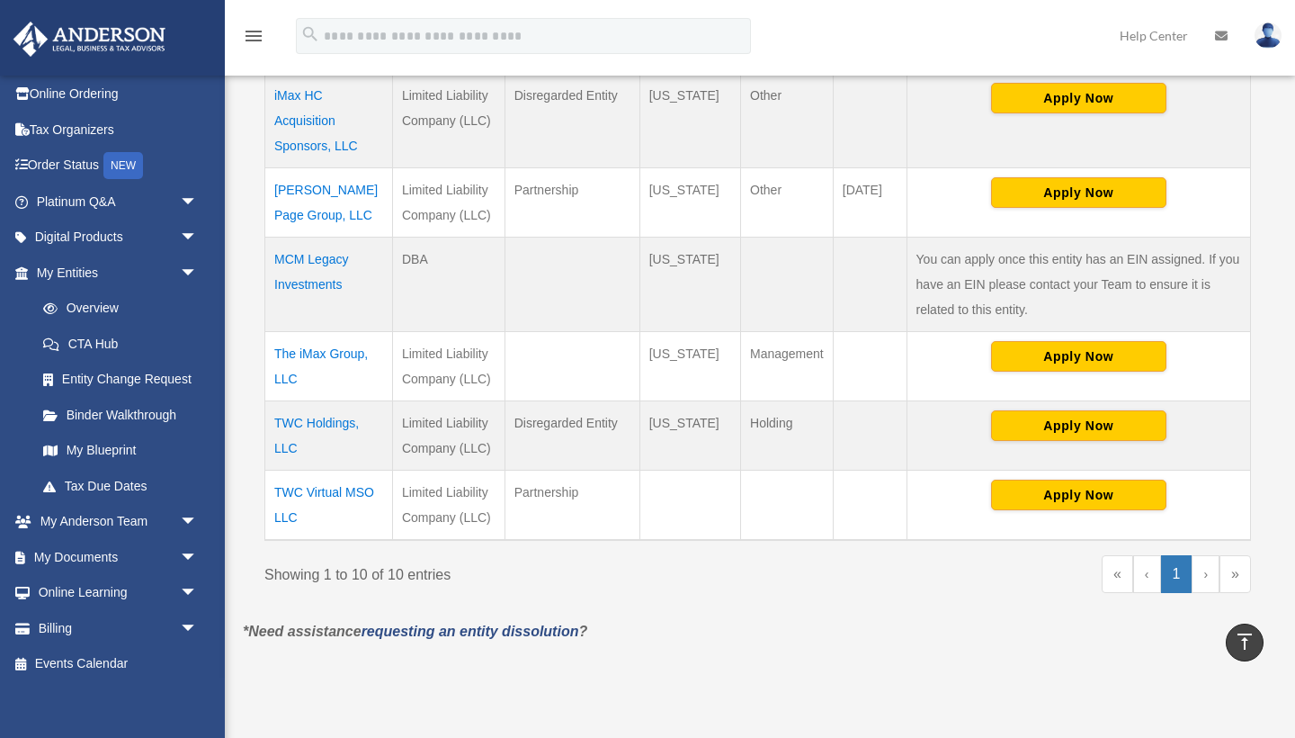
scroll to position [839, 0]
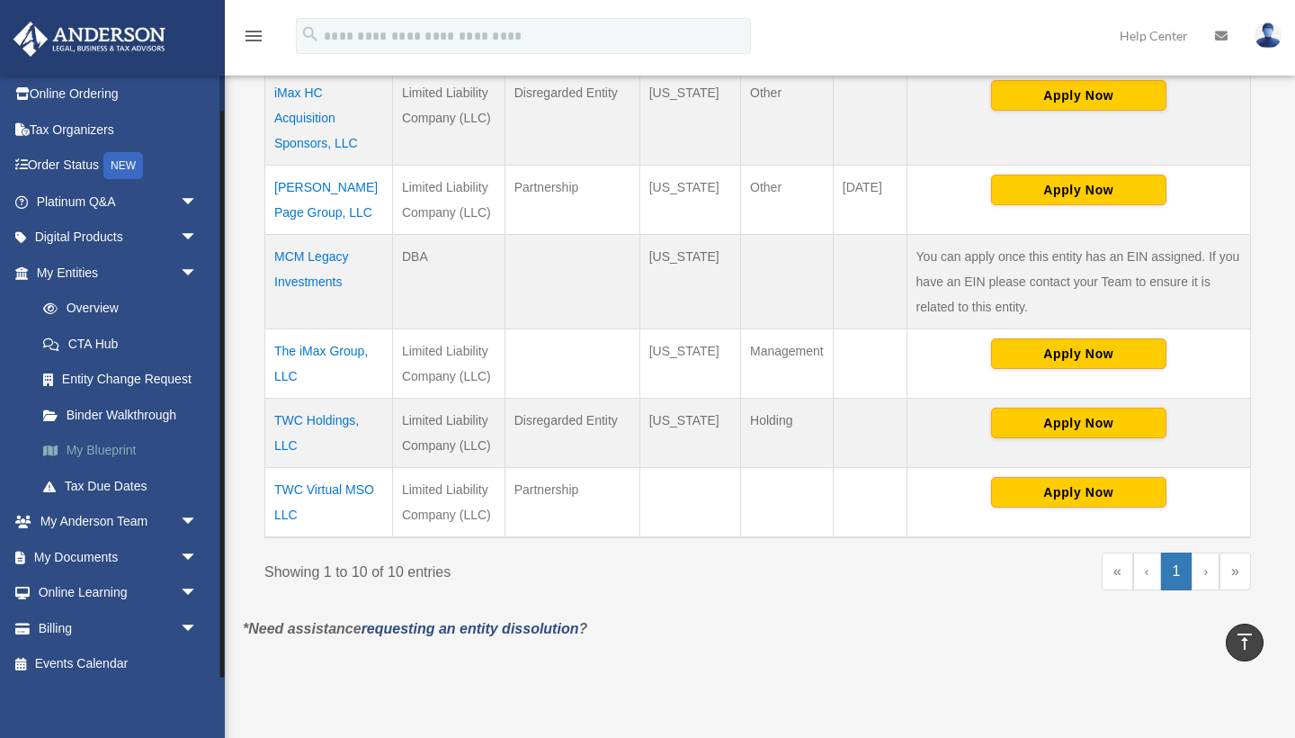
click at [108, 447] on link "My Blueprint" at bounding box center [125, 451] width 200 height 36
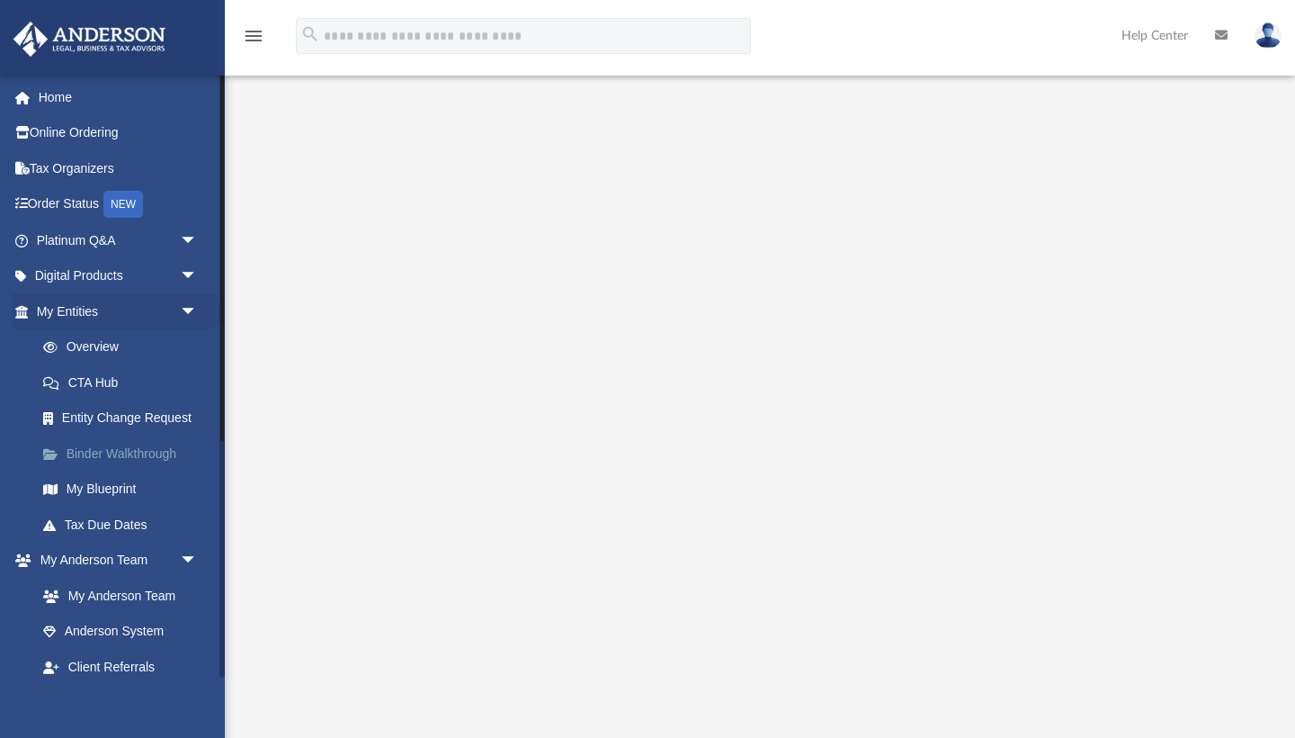
scroll to position [67, 0]
click at [254, 36] on icon "menu" at bounding box center [254, 36] width 22 height 22
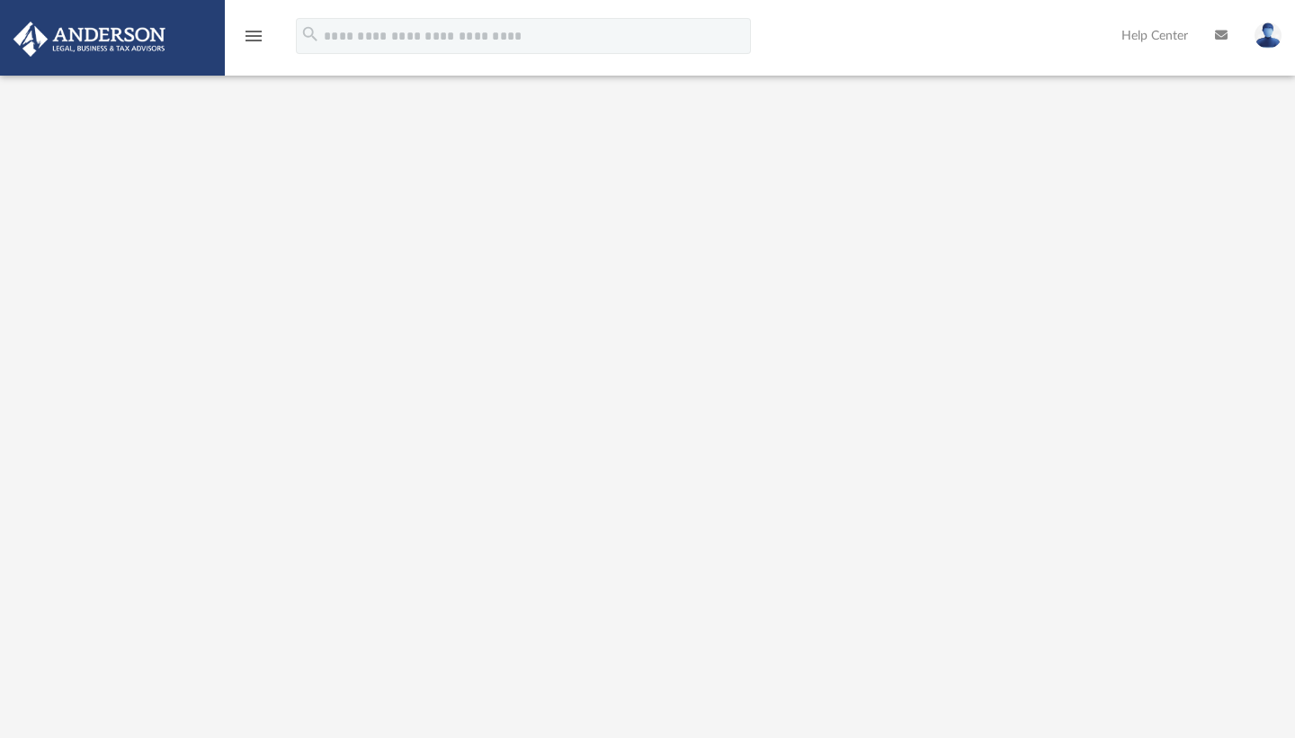
click at [1222, 38] on icon at bounding box center [1221, 35] width 13 height 13
